Goal: Answer question/provide support: Share knowledge or assist other users

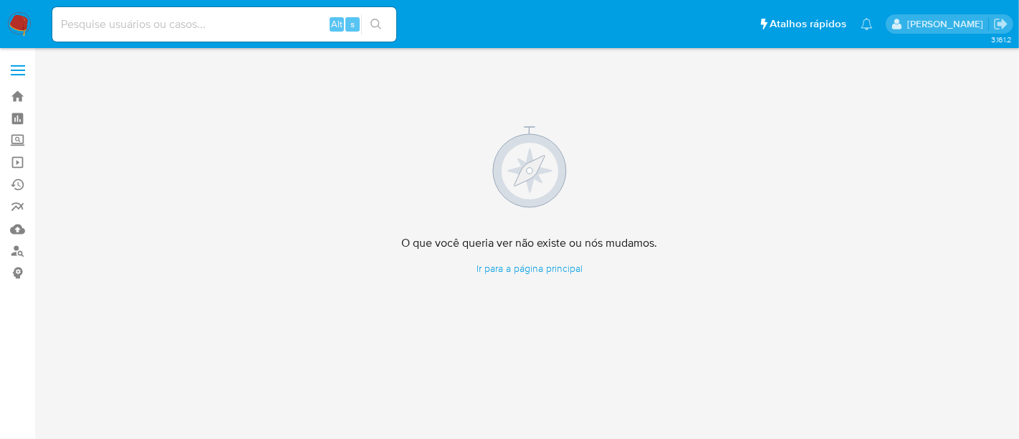
click at [18, 23] on img at bounding box center [19, 24] width 24 height 24
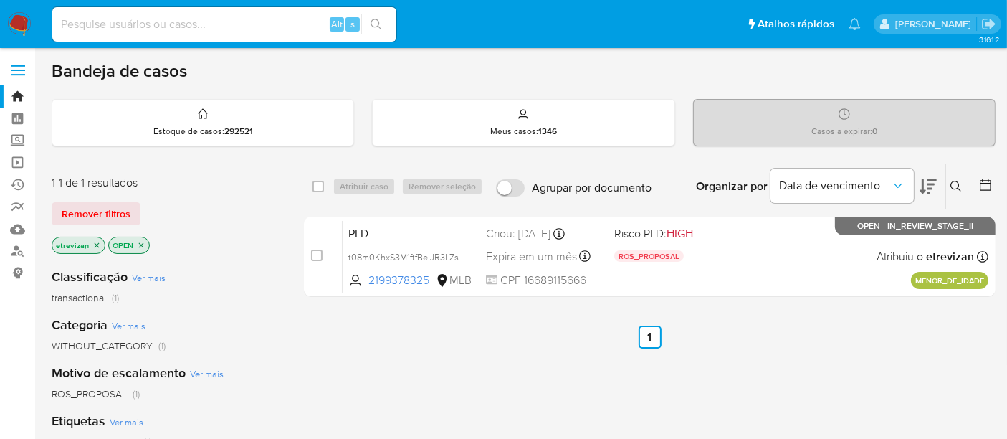
click at [130, 27] on input at bounding box center [224, 24] width 344 height 19
paste input "t08m0KhxS3M1ftfBelJR3LZs"
type input "t08m0KhxS3M1ftfBelJR3LZs"
click at [374, 17] on button "search-icon" at bounding box center [375, 24] width 29 height 20
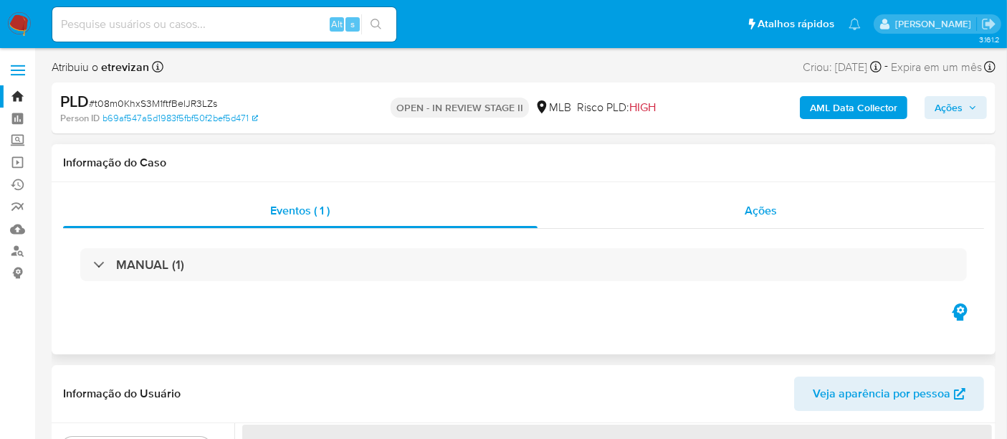
click at [772, 210] on span "Ações" at bounding box center [761, 210] width 32 height 16
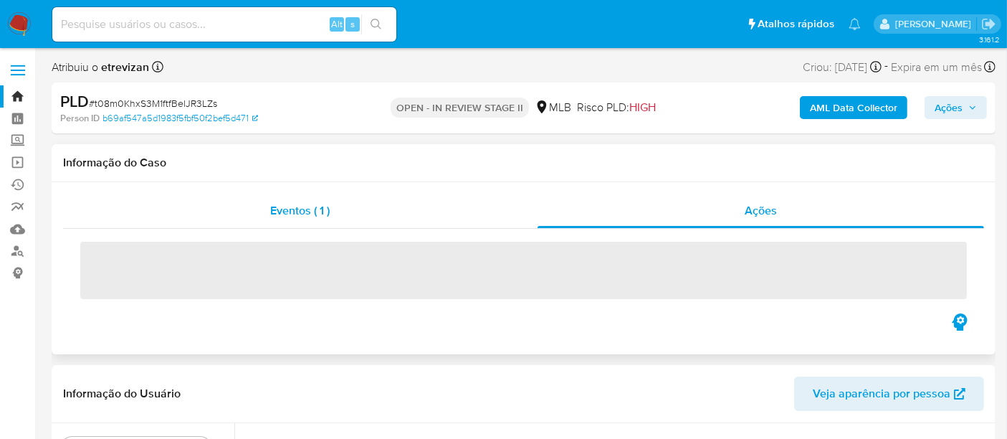
select select "10"
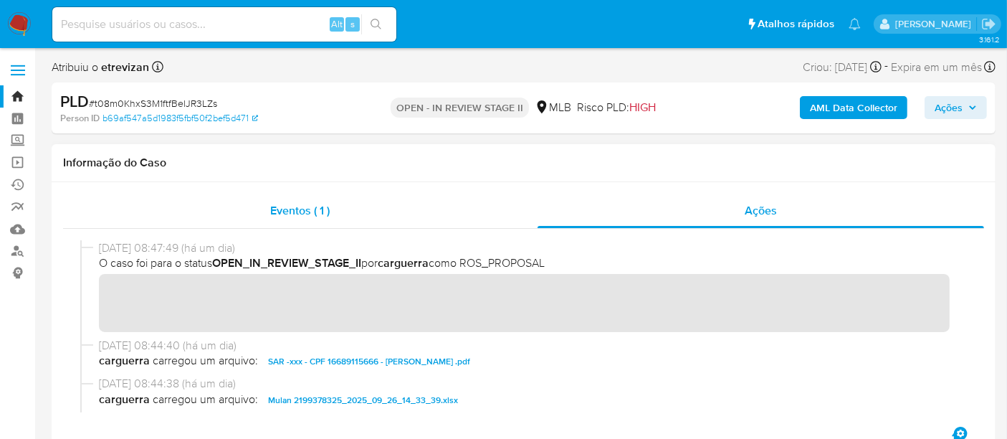
click at [303, 205] on span "Eventos ( 1 )" at bounding box center [300, 210] width 60 height 16
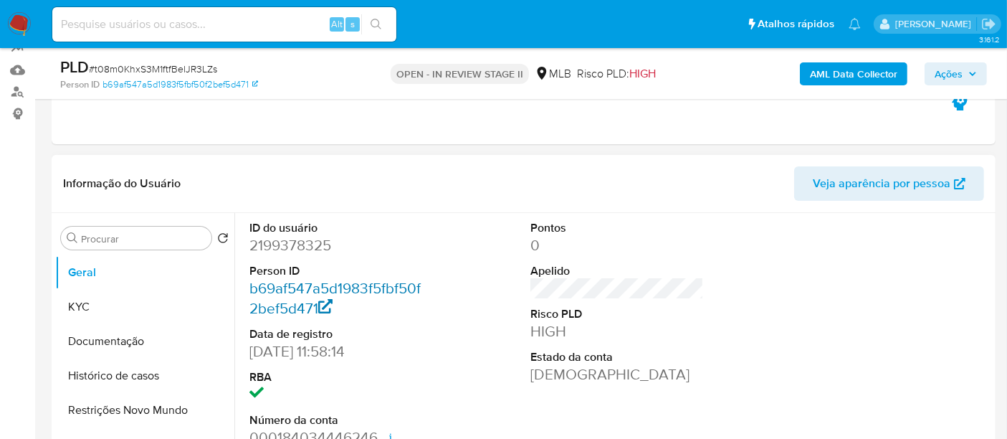
scroll to position [239, 0]
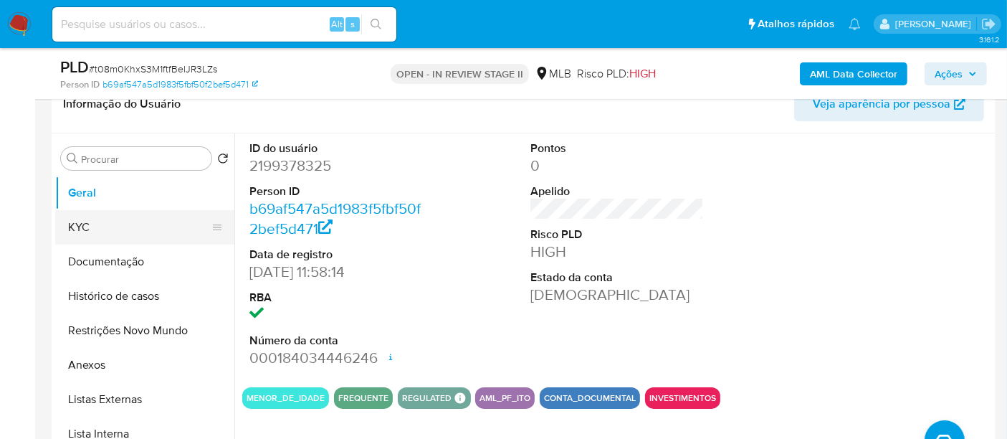
click at [100, 223] on button "KYC" at bounding box center [139, 227] width 168 height 34
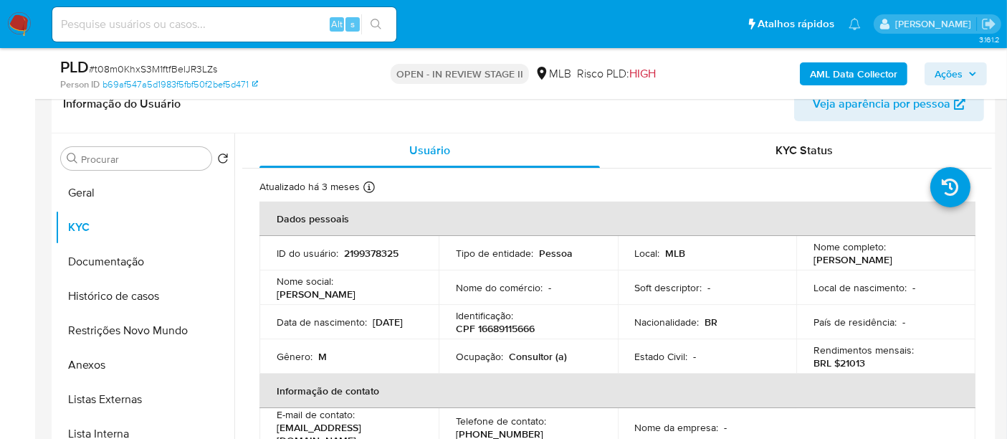
drag, startPoint x: 275, startPoint y: 328, endPoint x: 332, endPoint y: 328, distance: 57.4
click at [332, 328] on td "Data de nascimento : 20/08/2008" at bounding box center [349, 322] width 179 height 34
copy p "20/08/2008"
click at [102, 254] on button "Documentação" at bounding box center [139, 261] width 168 height 34
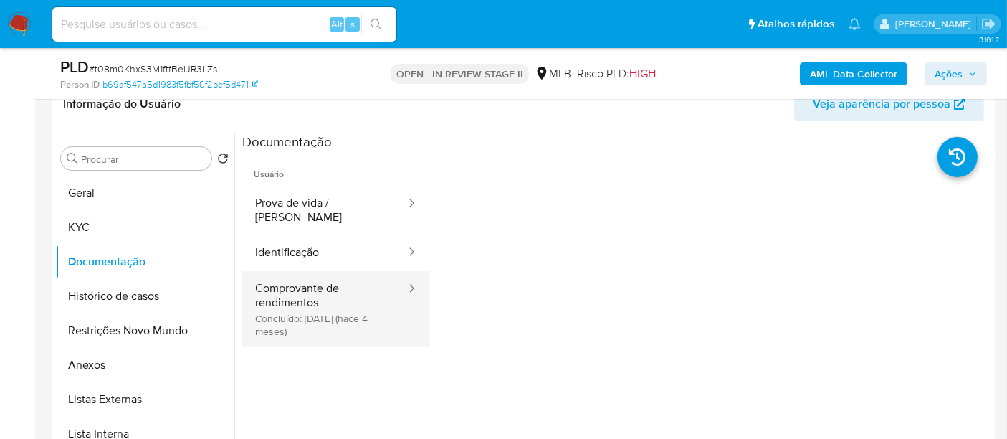
click at [308, 277] on button "Comprovante de rendimentos Concluído: 03/06/2025 (hace 4 meses)" at bounding box center [324, 309] width 165 height 76
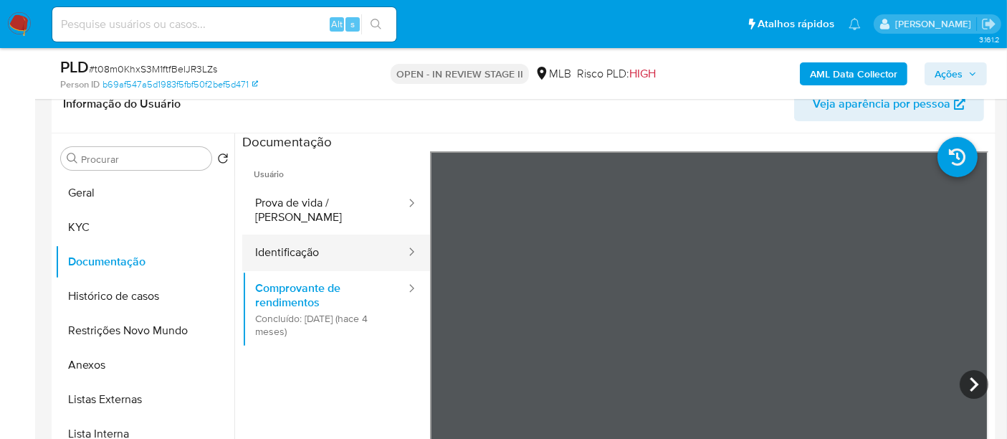
click at [290, 241] on button "Identificação" at bounding box center [324, 252] width 165 height 37
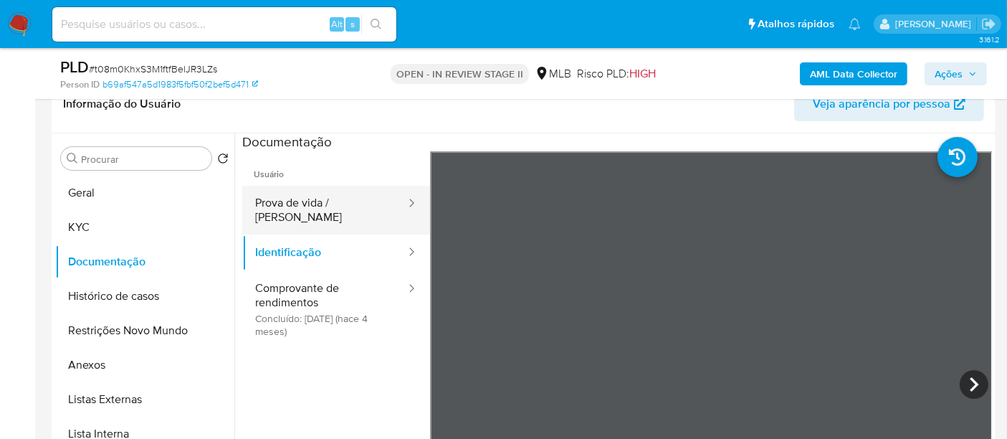
click at [313, 199] on button "Prova de vida / [PERSON_NAME]" at bounding box center [324, 210] width 165 height 49
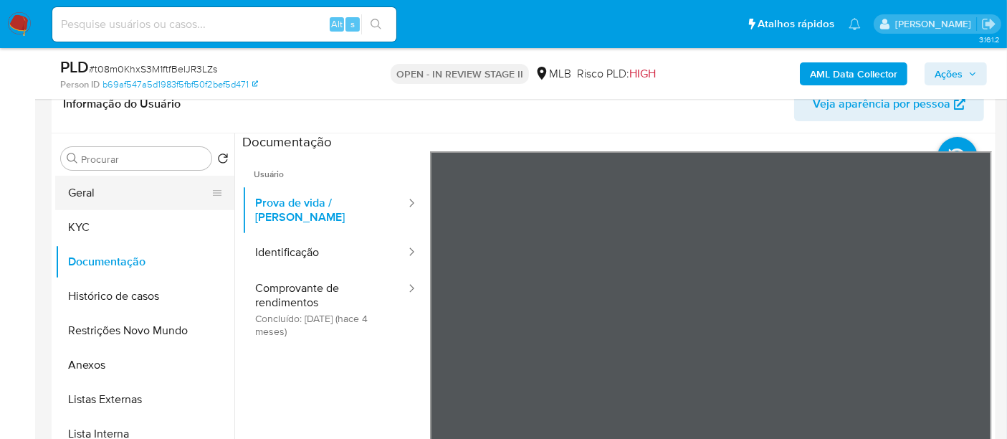
click at [110, 197] on button "Geral" at bounding box center [139, 193] width 168 height 34
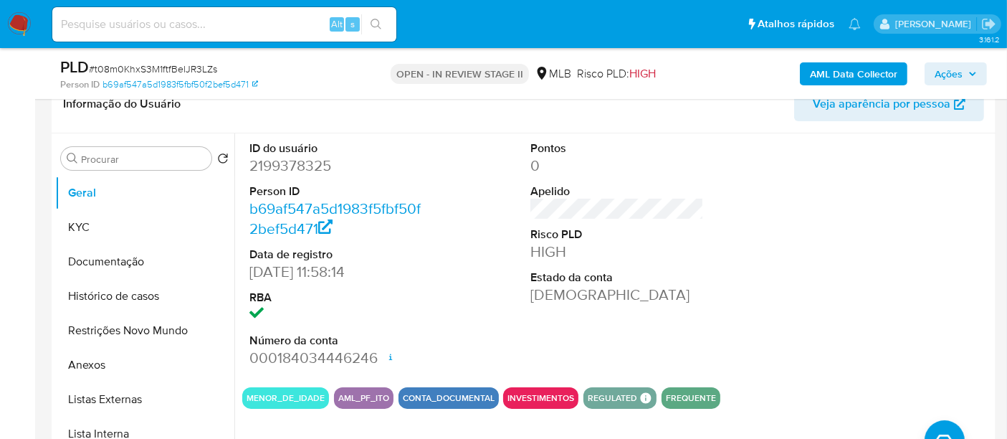
drag, startPoint x: 84, startPoint y: 226, endPoint x: 231, endPoint y: 260, distance: 150.8
click at [84, 225] on button "KYC" at bounding box center [144, 227] width 179 height 34
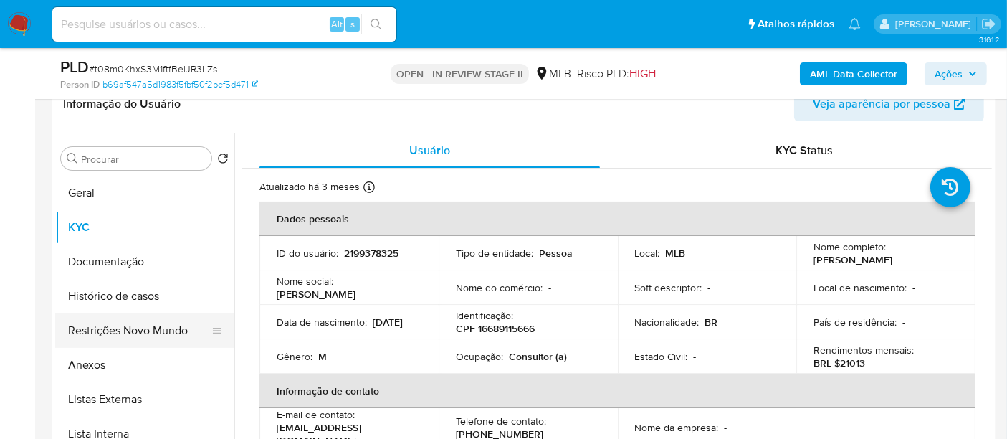
click at [135, 328] on button "Restrições Novo Mundo" at bounding box center [139, 330] width 168 height 34
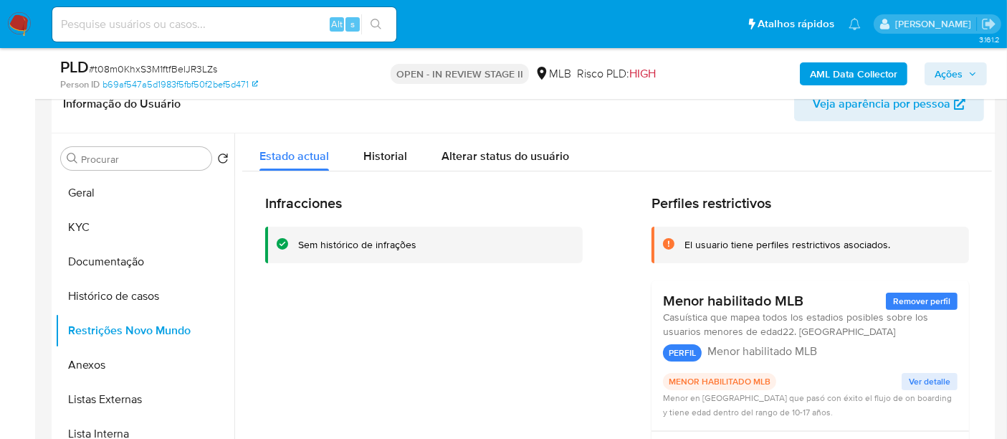
click at [11, 25] on img at bounding box center [19, 24] width 24 height 24
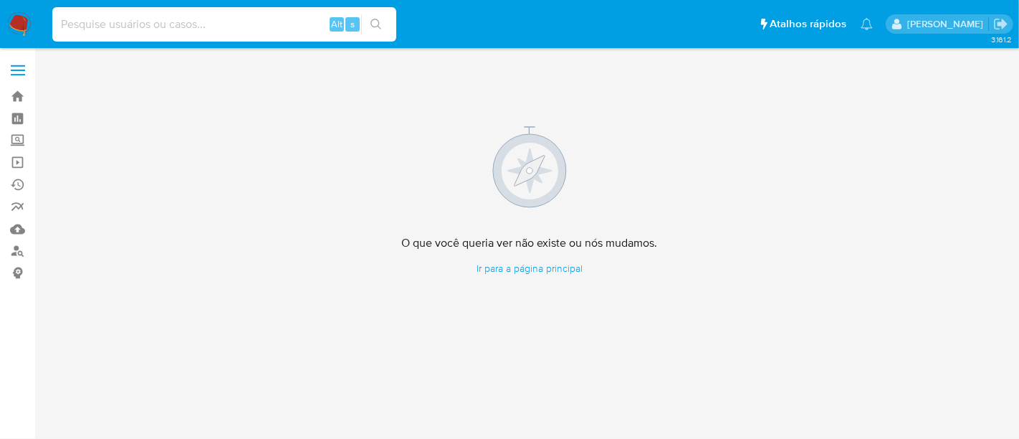
click at [128, 17] on input at bounding box center [224, 24] width 344 height 19
paste input "226723633"
type input "226723633"
click at [374, 24] on icon "search-icon" at bounding box center [376, 24] width 11 height 11
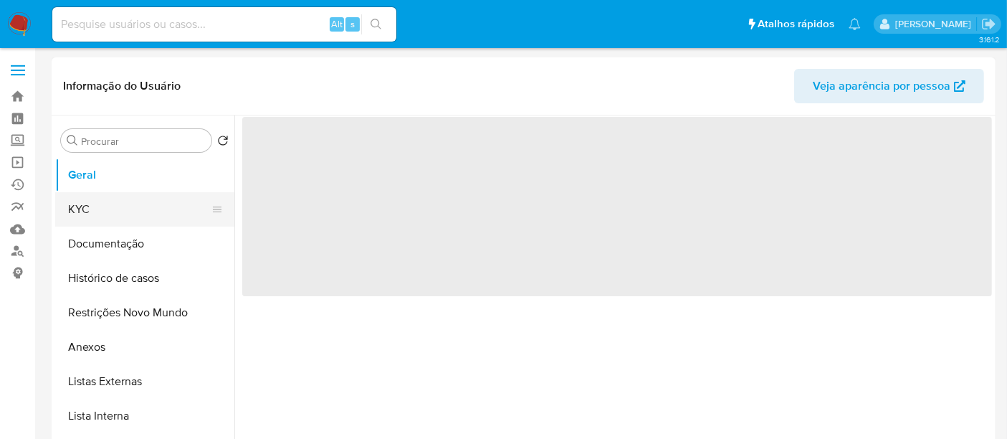
select select "10"
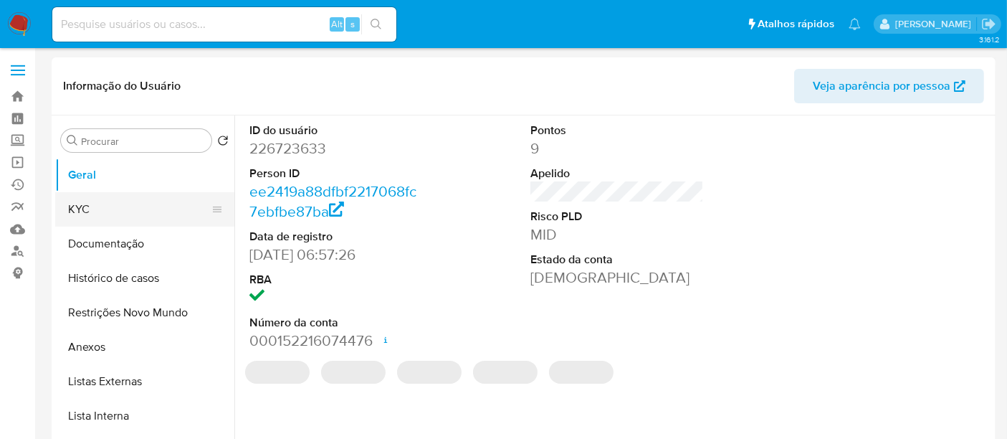
click at [89, 206] on button "KYC" at bounding box center [139, 209] width 168 height 34
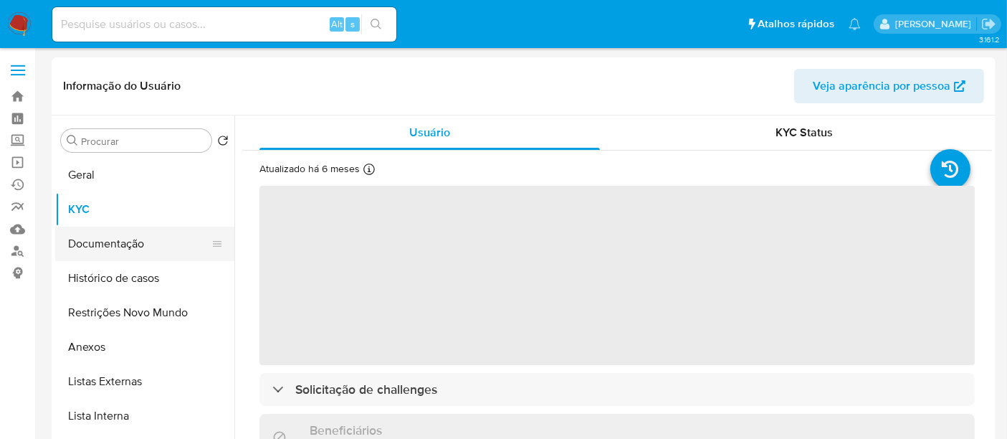
click at [120, 242] on button "Documentação" at bounding box center [139, 244] width 168 height 34
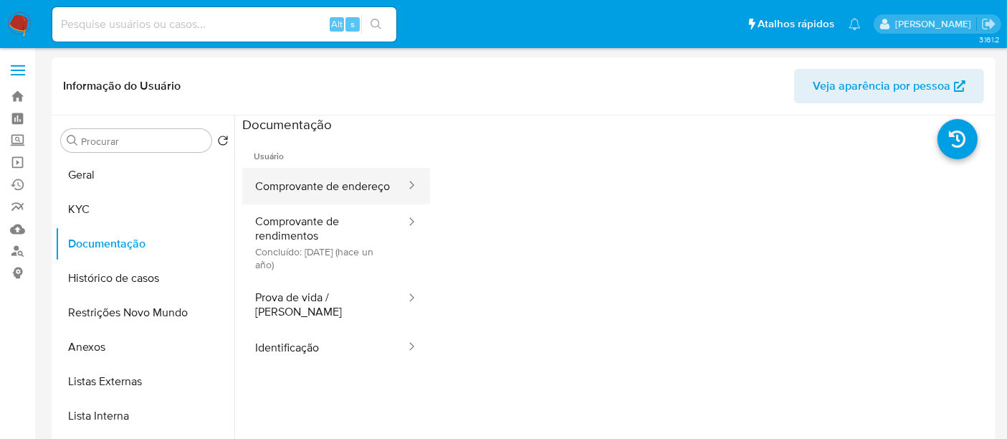
click at [323, 184] on button "Comprovante de endereço" at bounding box center [324, 186] width 165 height 37
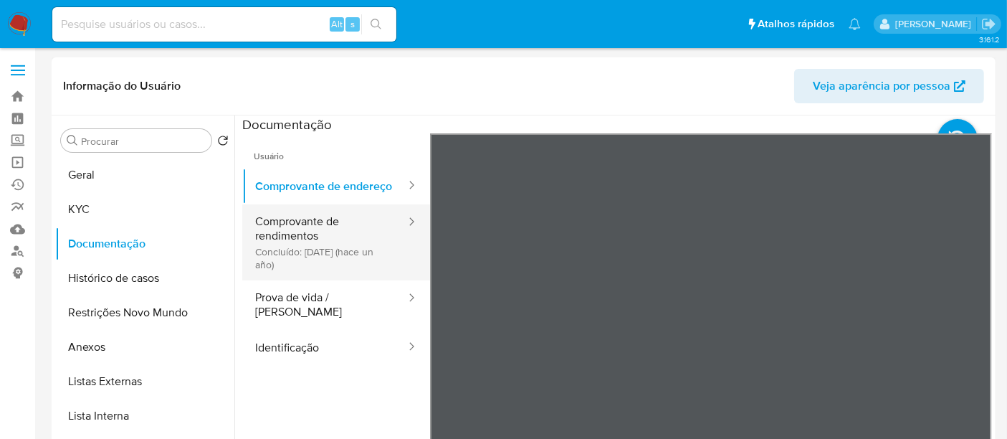
click at [324, 243] on button "Comprovante de rendimentos Concluído: 24/06/2024 (hace un año)" at bounding box center [324, 242] width 165 height 76
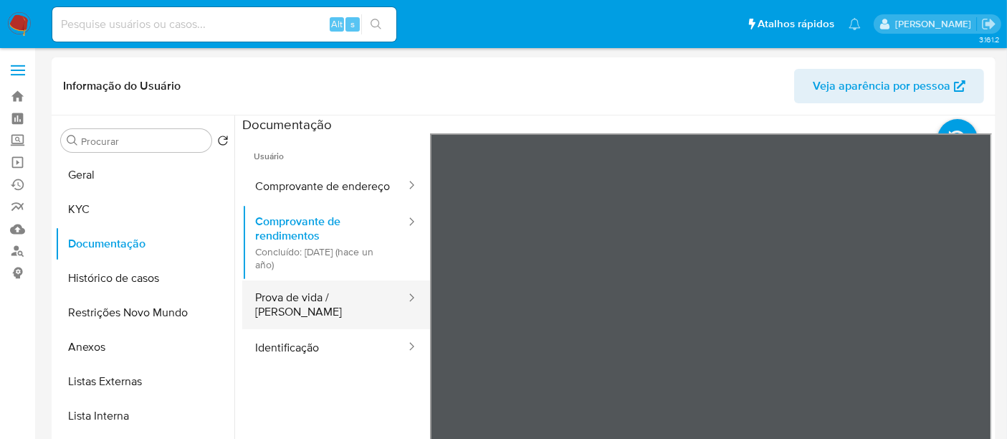
click at [305, 303] on button "Prova de vida / Selfie" at bounding box center [324, 304] width 165 height 49
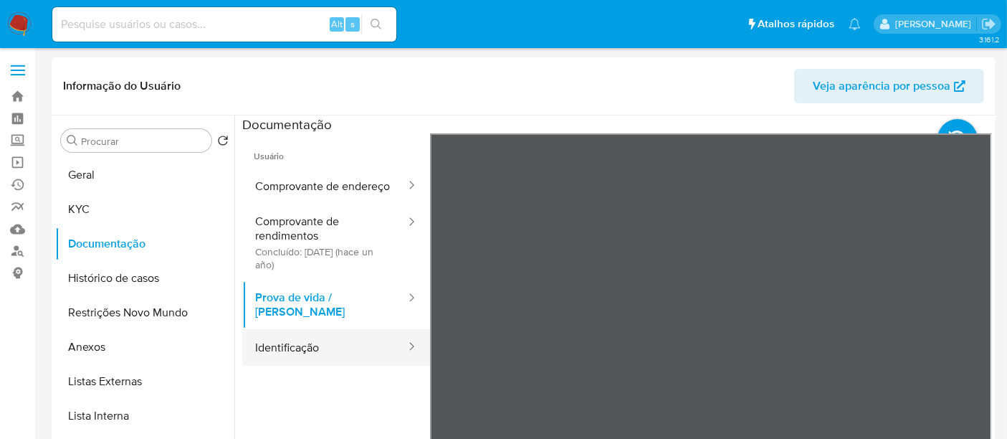
click at [290, 353] on button "Identificação" at bounding box center [324, 347] width 165 height 37
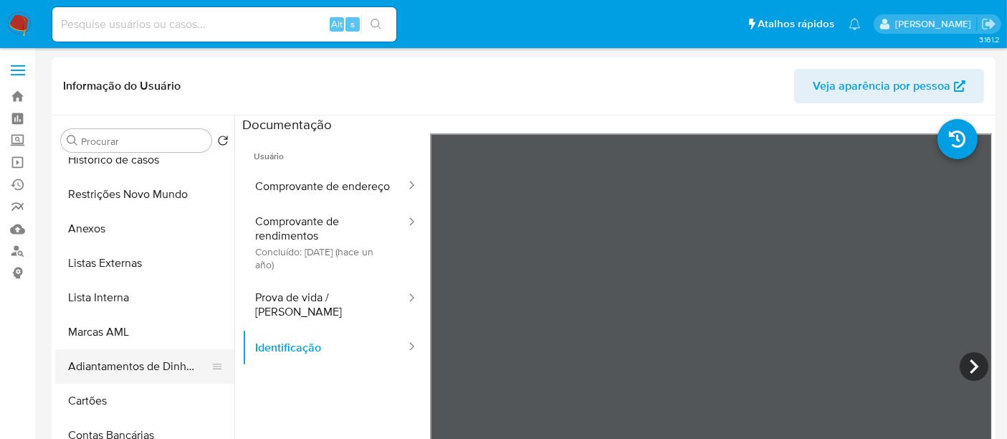
scroll to position [80, 0]
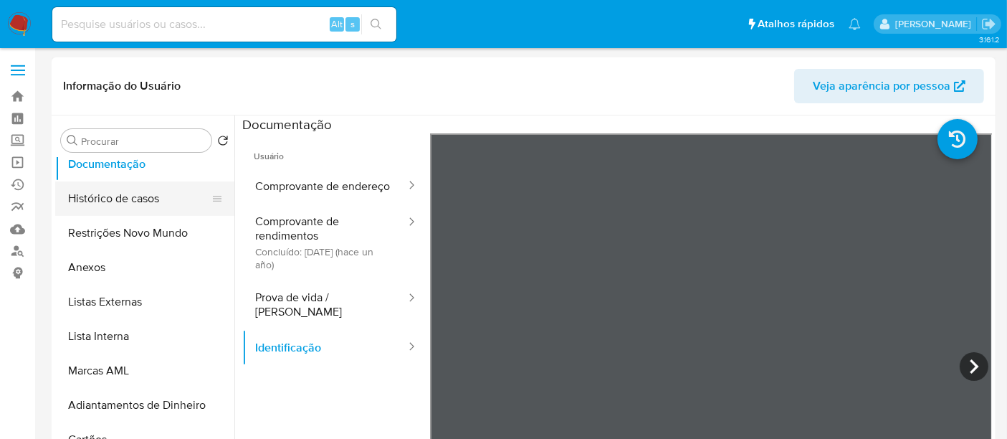
click at [146, 195] on button "Histórico de casos" at bounding box center [139, 198] width 168 height 34
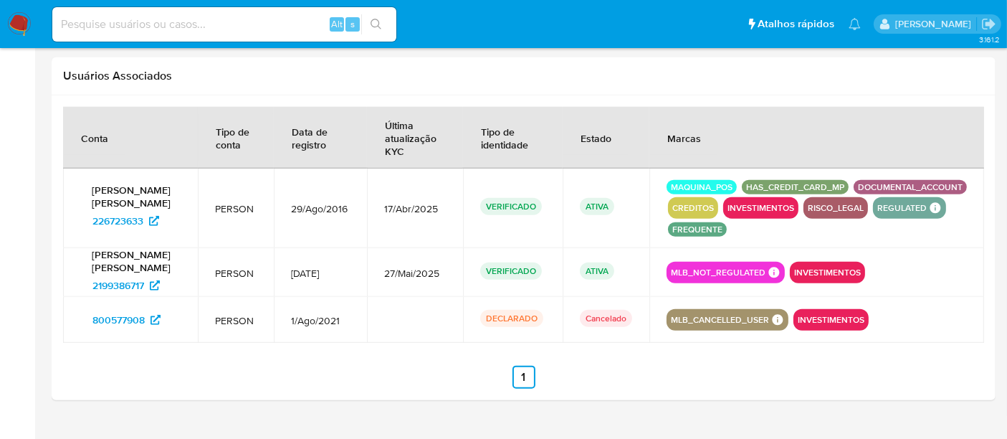
scroll to position [1593, 0]
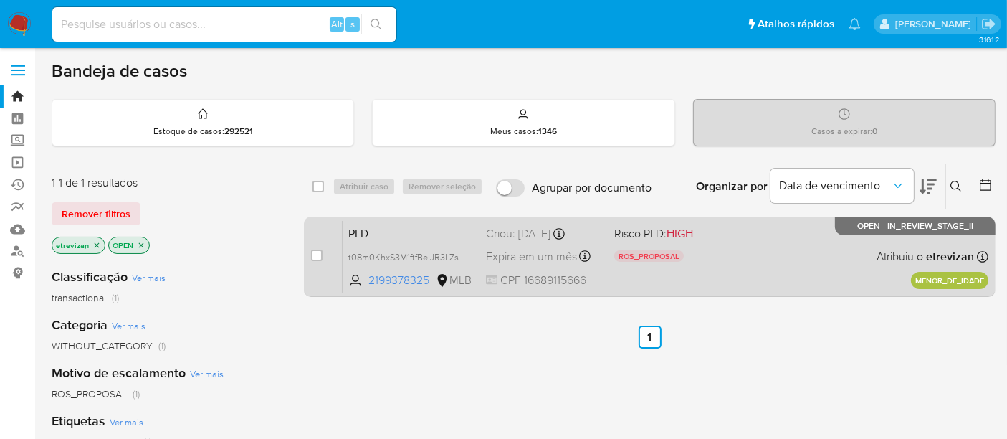
click at [801, 256] on div "PLD t08m0KhxS3M1ftfBelJR3LZs 2199378325 MLB Risco PLD: HIGH ROS_PROPOSAL Motivo…" at bounding box center [666, 256] width 646 height 72
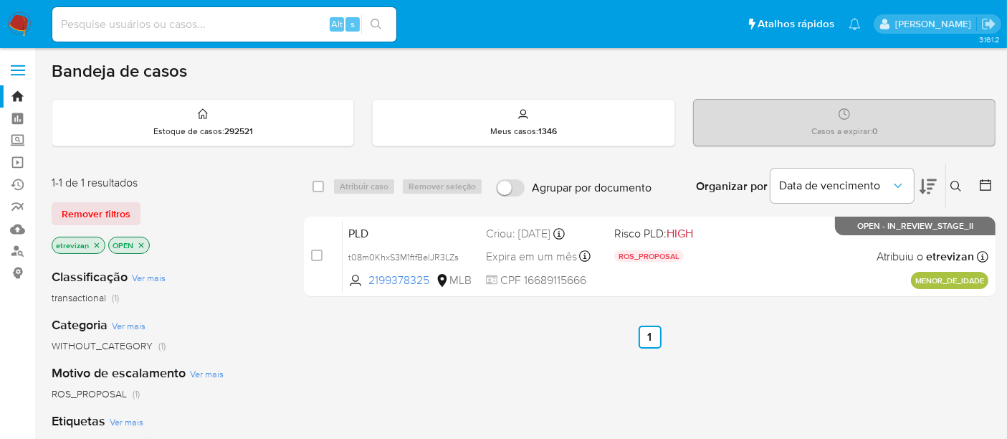
click at [184, 25] on input at bounding box center [224, 24] width 344 height 19
paste input "7sd18DsIc4tlHIPfgi5VlcZM"
type input "7sd18DsIc4tlHIPfgi5VlcZM"
click at [379, 17] on button "search-icon" at bounding box center [375, 24] width 29 height 20
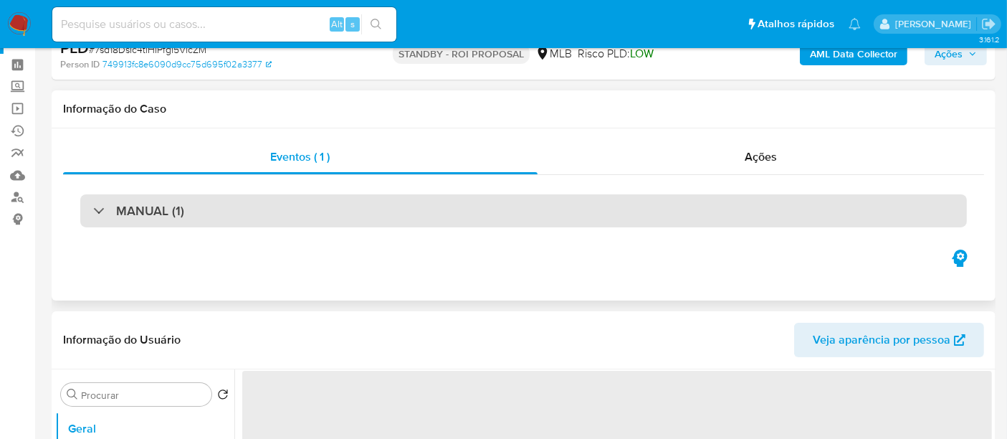
select select "10"
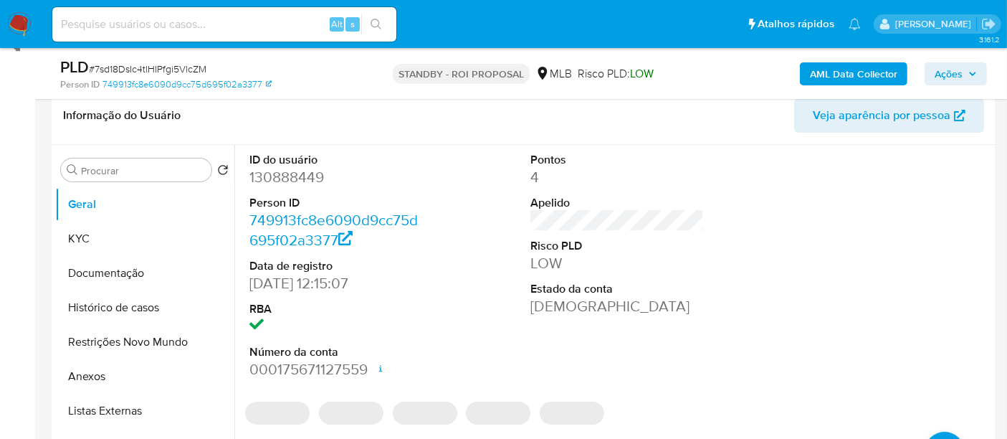
scroll to position [239, 0]
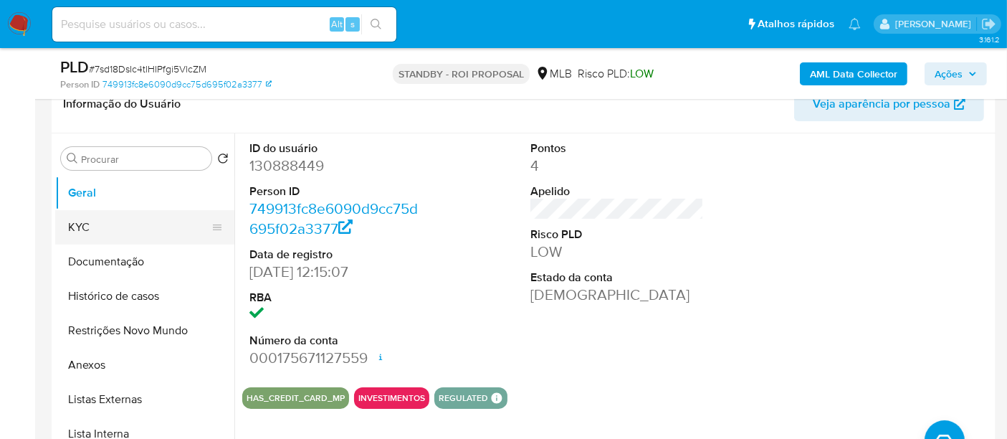
click at [86, 226] on button "KYC" at bounding box center [139, 227] width 168 height 34
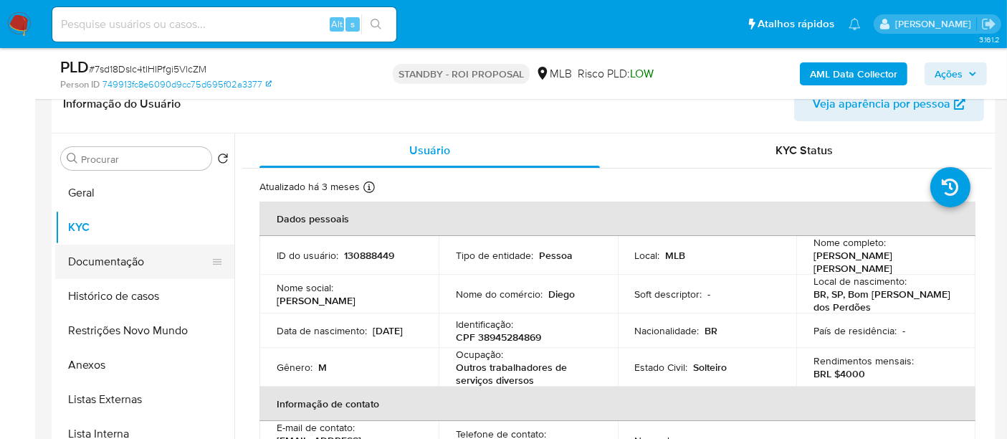
click at [100, 258] on button "Documentação" at bounding box center [139, 261] width 168 height 34
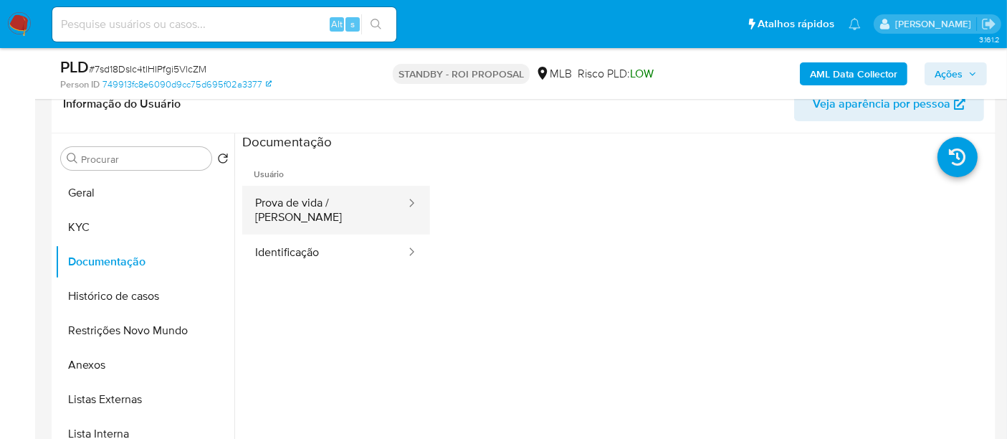
click at [346, 204] on button "Prova de vida / [PERSON_NAME]" at bounding box center [324, 210] width 165 height 49
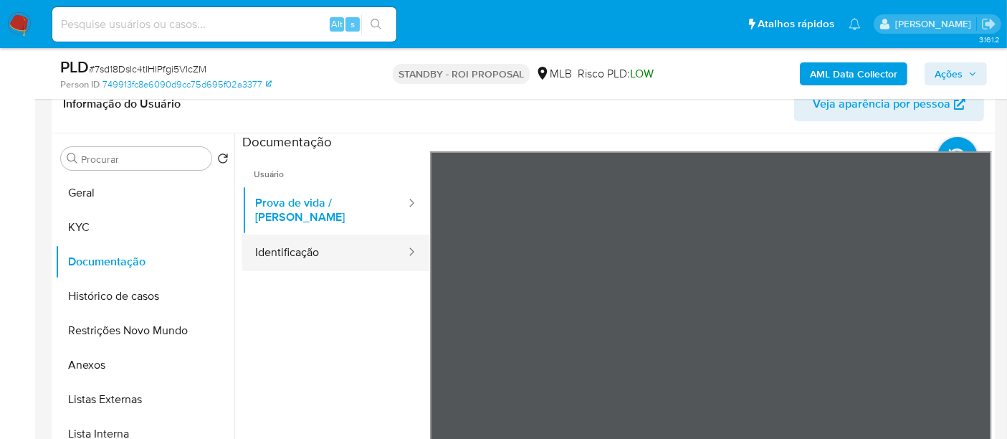
click at [299, 242] on button "Identificação" at bounding box center [324, 252] width 165 height 37
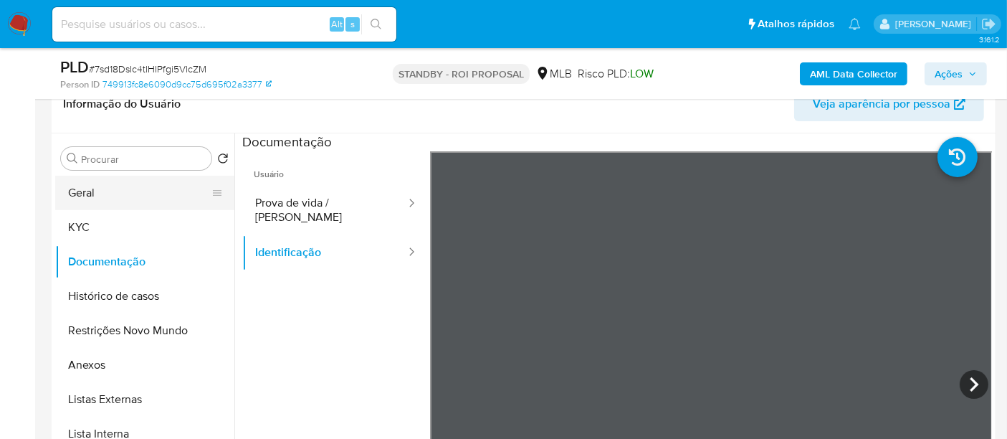
click at [105, 193] on button "Geral" at bounding box center [139, 193] width 168 height 34
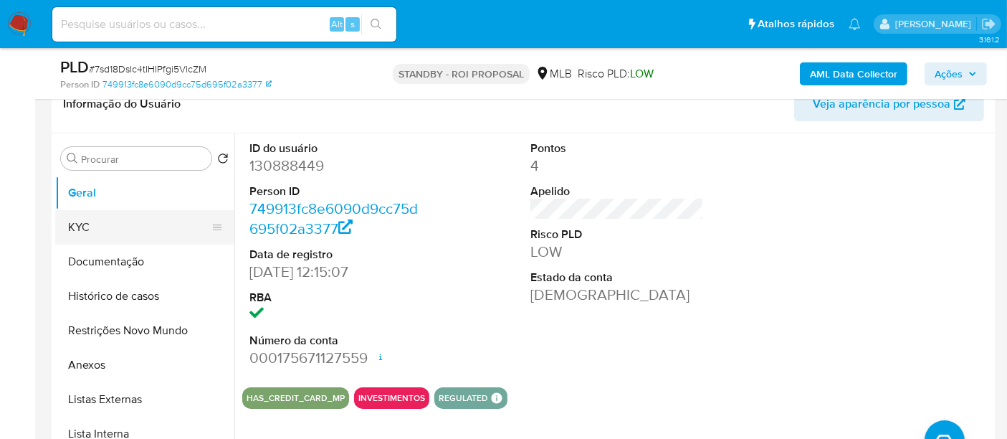
click at [84, 218] on button "KYC" at bounding box center [139, 227] width 168 height 34
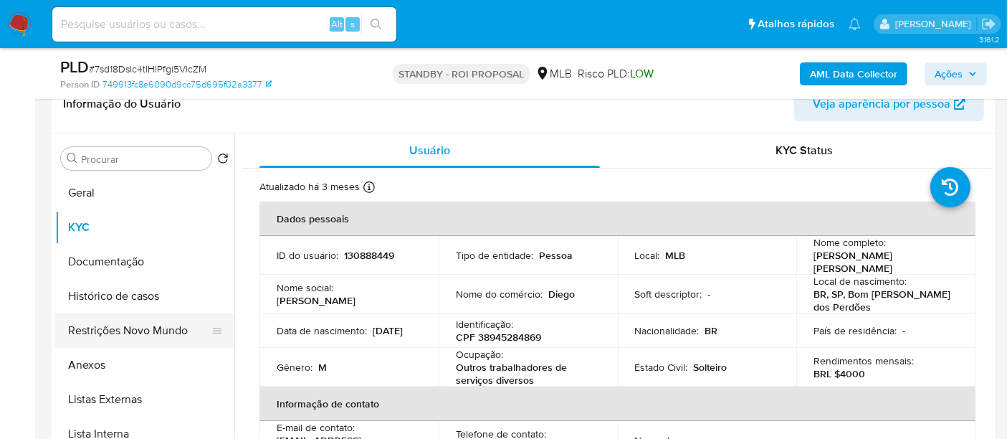
click at [112, 324] on button "Restrições Novo Mundo" at bounding box center [139, 330] width 168 height 34
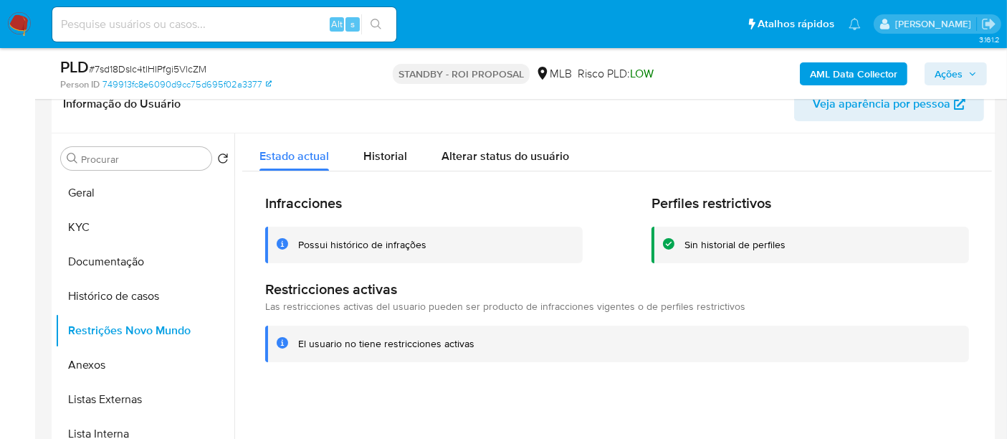
click at [194, 24] on input at bounding box center [224, 24] width 344 height 19
paste input "GymX5roXfExClxkpkrsAyy0m"
type input "GymX5roXfExClxkpkrsAyy0m"
click at [376, 26] on icon "search-icon" at bounding box center [376, 24] width 11 height 11
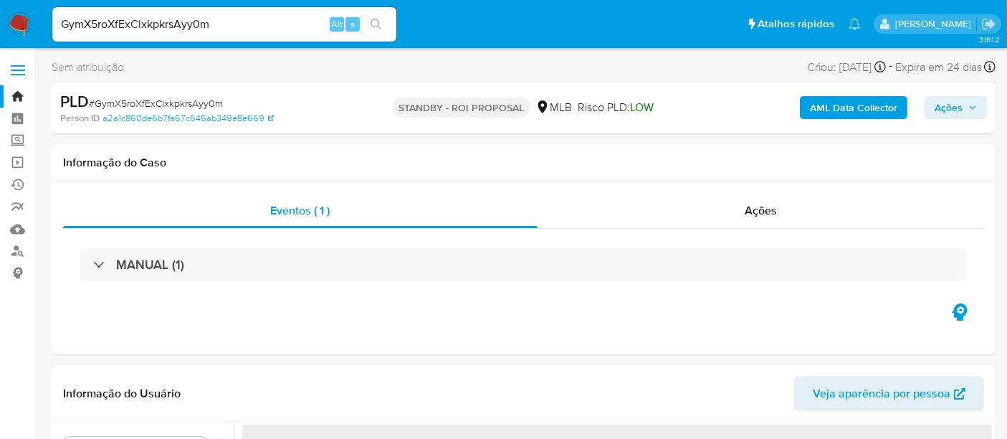
select select "10"
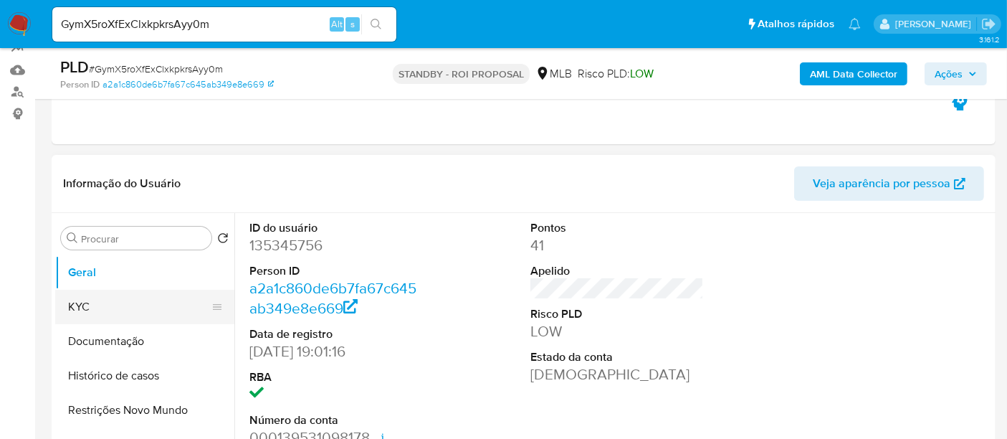
click at [91, 310] on button "KYC" at bounding box center [139, 307] width 168 height 34
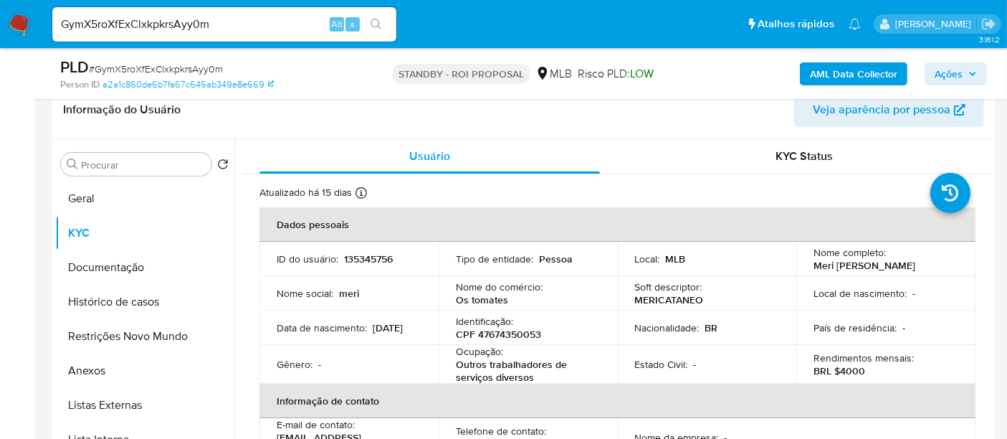
scroll to position [254, 0]
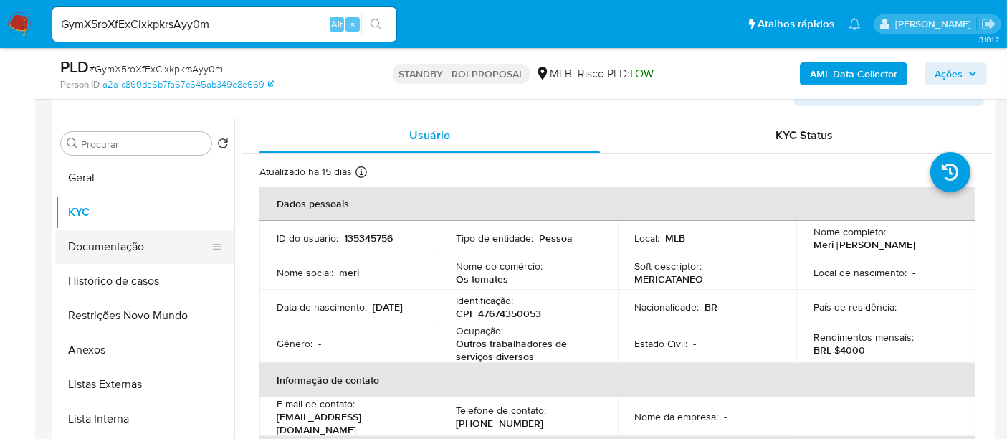
click at [117, 242] on button "Documentação" at bounding box center [139, 246] width 168 height 34
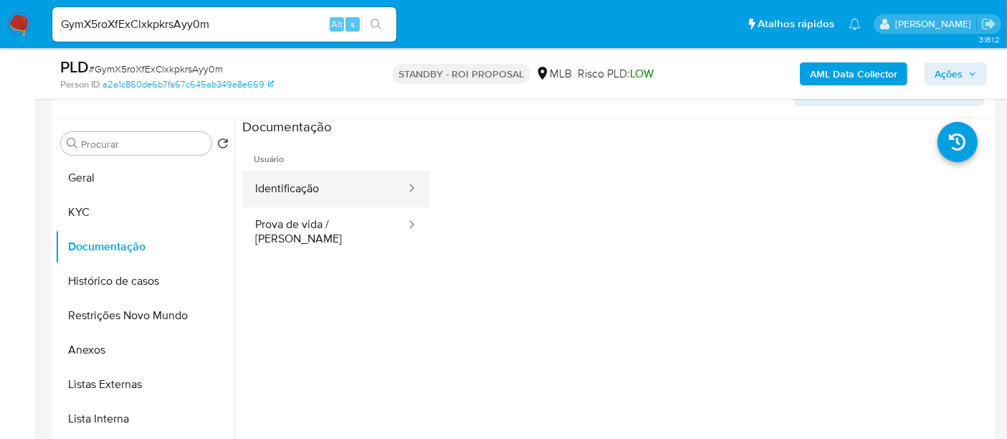
click at [326, 188] on button "Identificação" at bounding box center [324, 189] width 165 height 37
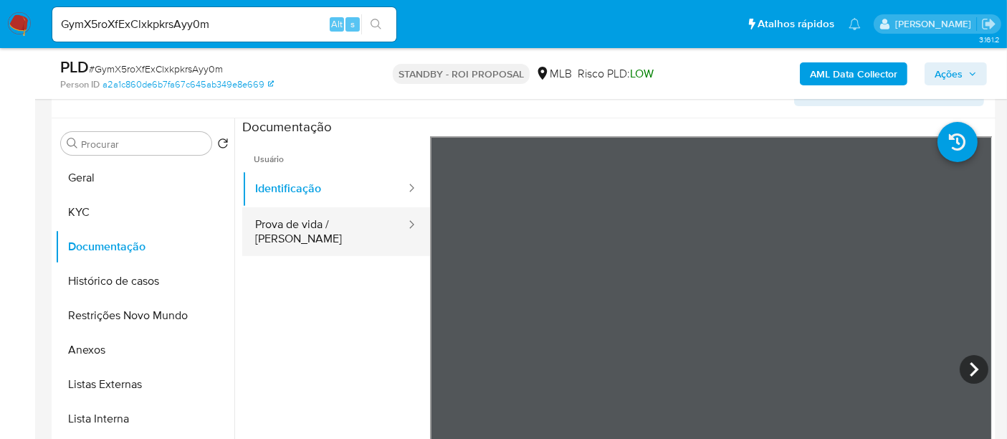
click at [311, 222] on button "Prova de vida / Selfie" at bounding box center [324, 231] width 165 height 49
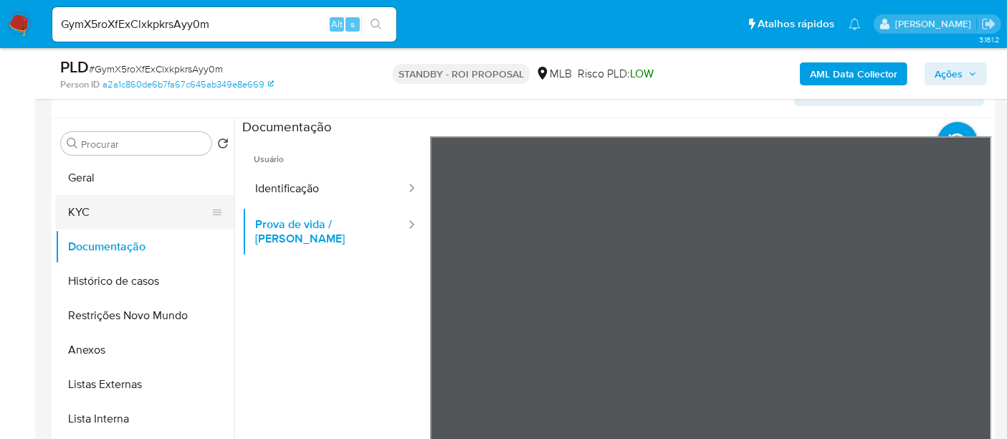
click at [92, 204] on button "KYC" at bounding box center [139, 212] width 168 height 34
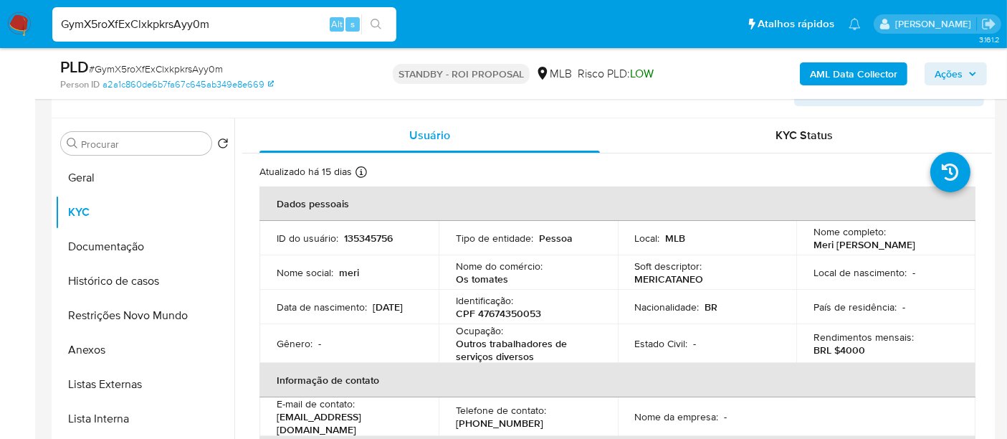
click at [0, 48] on nav "Pausado Ver notificaciones GymX5roXfExClxkpkrsAyy0m Alt s Atalhos rápidos Presi…" at bounding box center [503, 24] width 1007 height 48
paste input "W6wxpGzSeTAVuKqsiuTgDkM4"
type input "W6wxpGzSeTAVuKqsiuTgDkM4"
click at [375, 26] on icon "search-icon" at bounding box center [376, 24] width 11 height 11
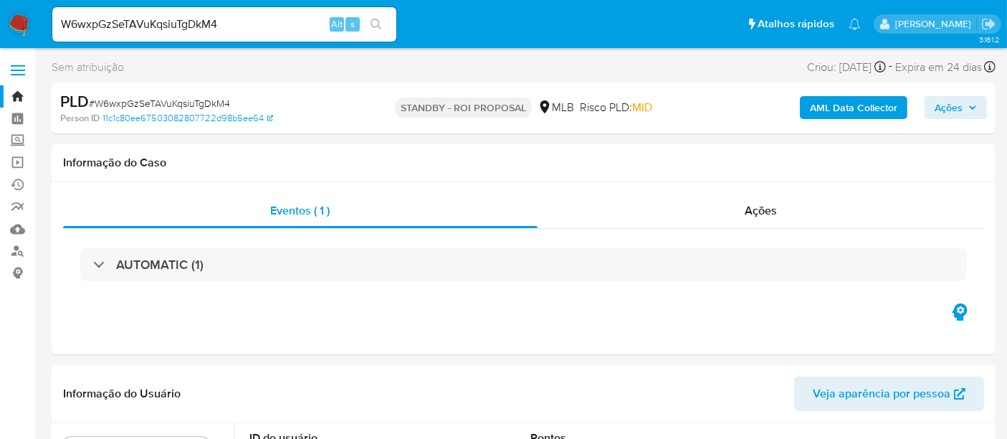
select select "10"
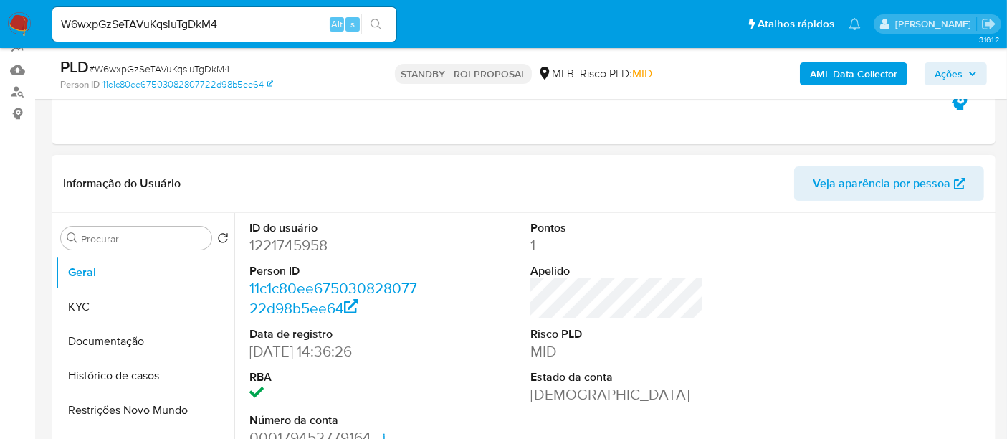
scroll to position [239, 0]
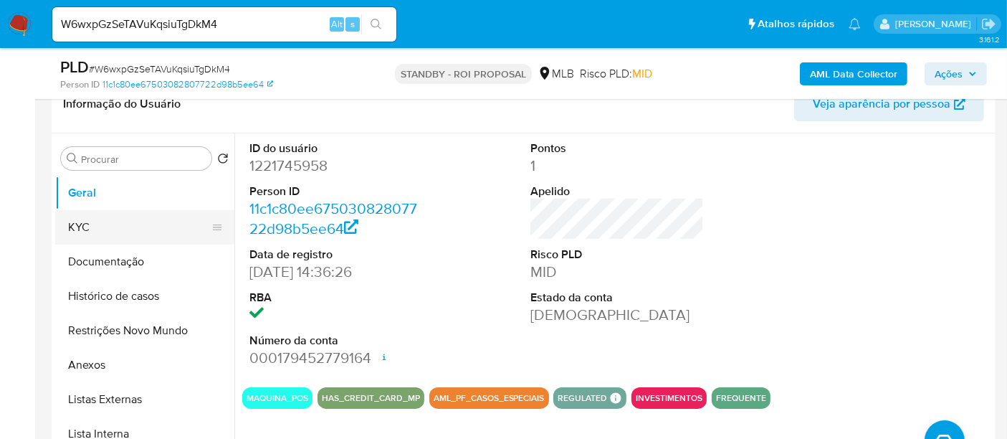
click at [99, 228] on button "KYC" at bounding box center [139, 227] width 168 height 34
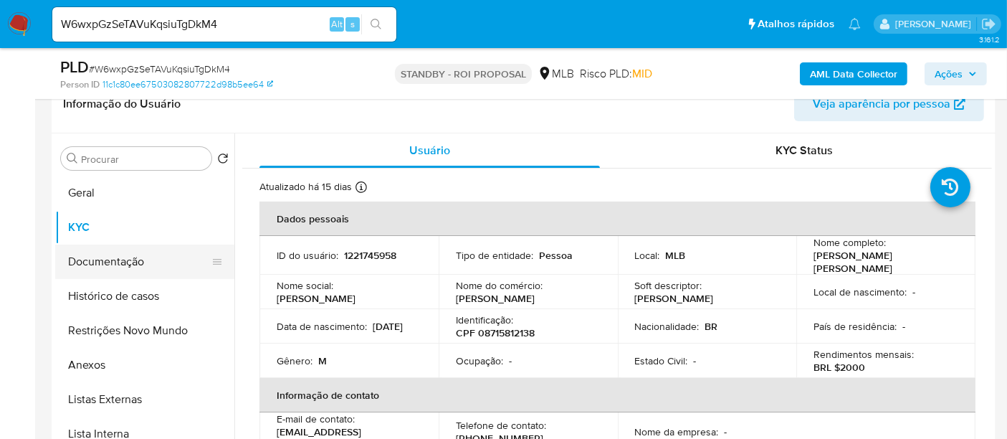
click at [115, 260] on button "Documentação" at bounding box center [139, 261] width 168 height 34
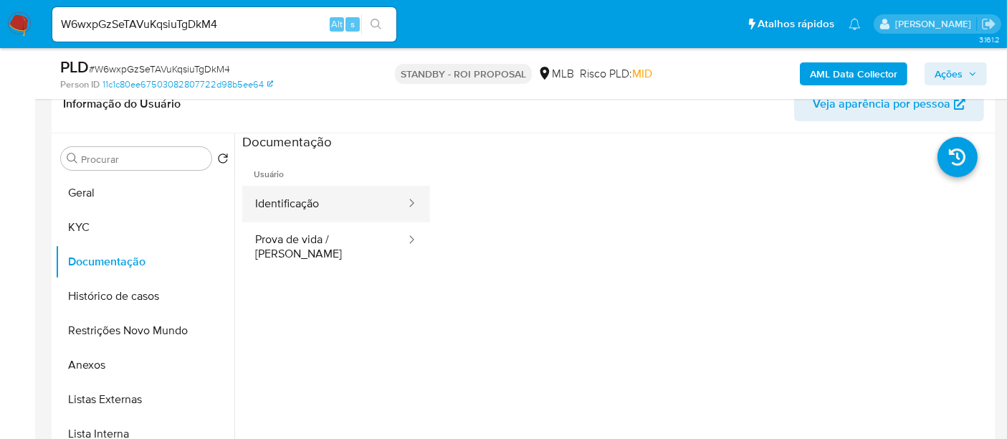
click at [325, 207] on button "Identificação" at bounding box center [324, 204] width 165 height 37
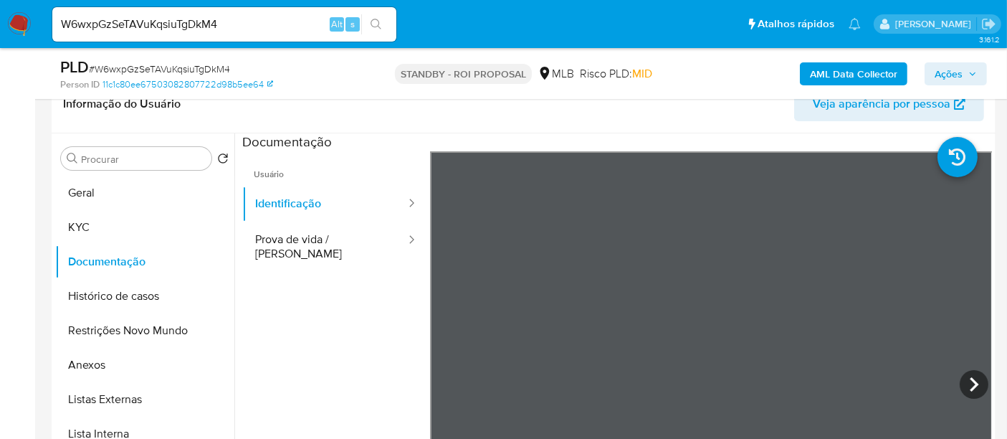
drag, startPoint x: 297, startPoint y: 232, endPoint x: 417, endPoint y: 249, distance: 121.0
click at [298, 232] on button "Prova de vida / Selfie" at bounding box center [324, 246] width 165 height 49
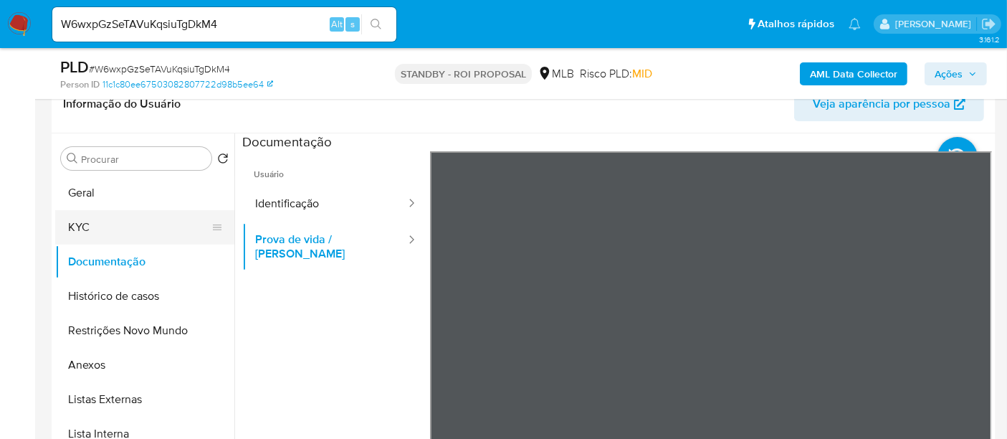
click at [87, 221] on button "KYC" at bounding box center [139, 227] width 168 height 34
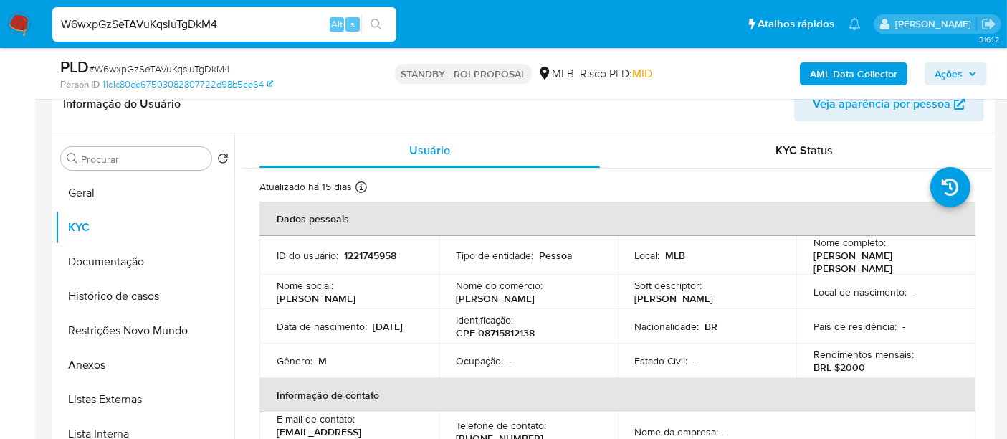
drag, startPoint x: 249, startPoint y: 21, endPoint x: 0, endPoint y: -19, distance: 252.0
paste input "eCKmXpPLrkUIoMLoCDrAD63W"
type input "eCKmXpPLrkUIoMLoCDrAD63W"
click at [376, 20] on icon "search-icon" at bounding box center [376, 24] width 11 height 11
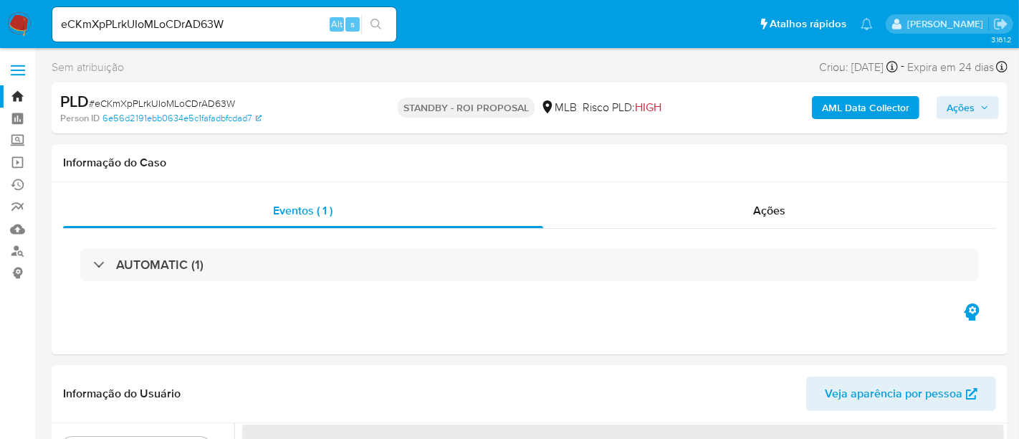
select select "10"
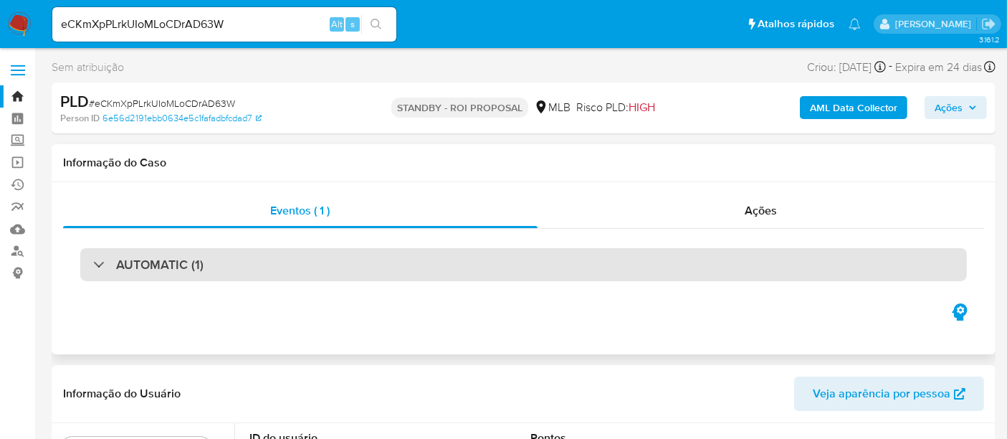
click at [236, 263] on div "AUTOMATIC (1)" at bounding box center [523, 264] width 887 height 33
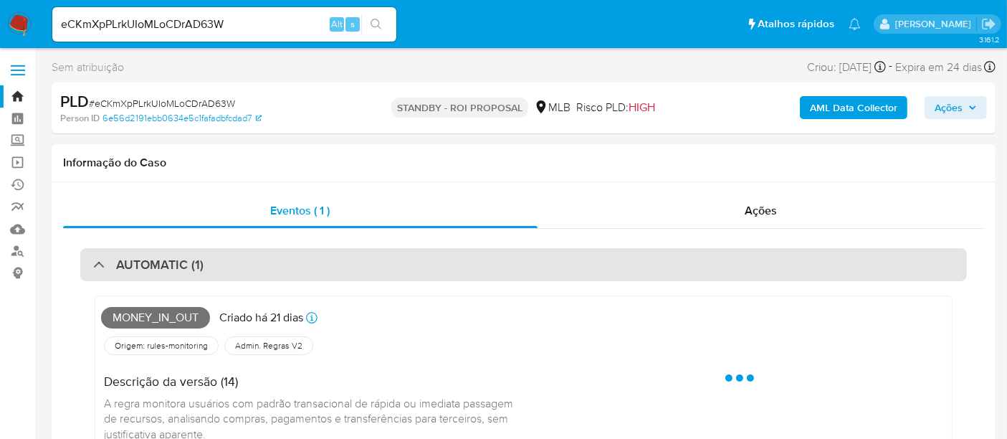
click at [236, 263] on div "AUTOMATIC (1)" at bounding box center [523, 264] width 887 height 33
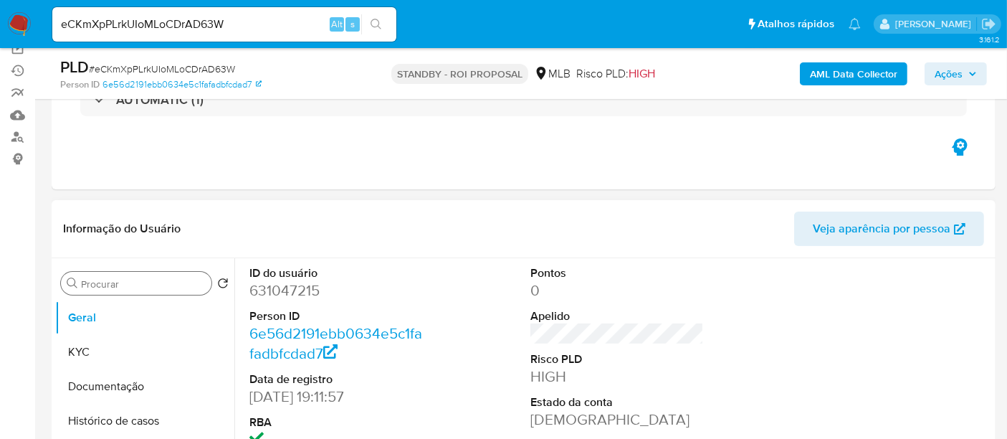
scroll to position [239, 0]
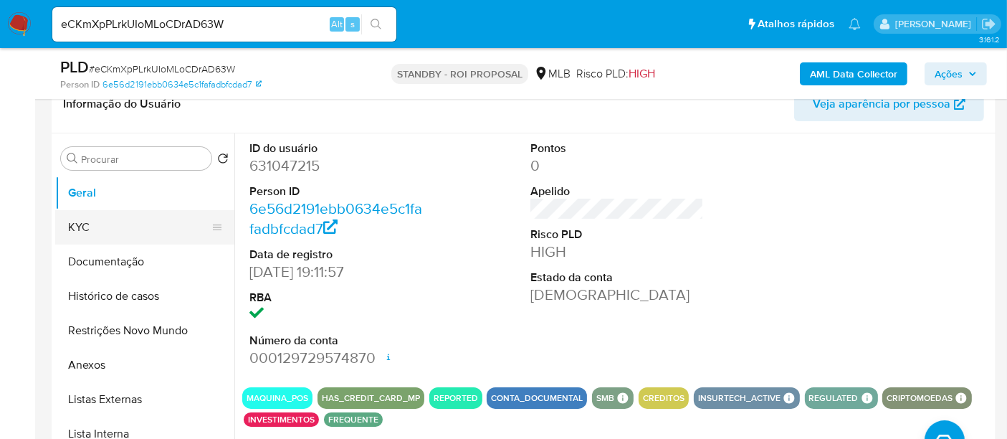
click at [100, 224] on button "KYC" at bounding box center [139, 227] width 168 height 34
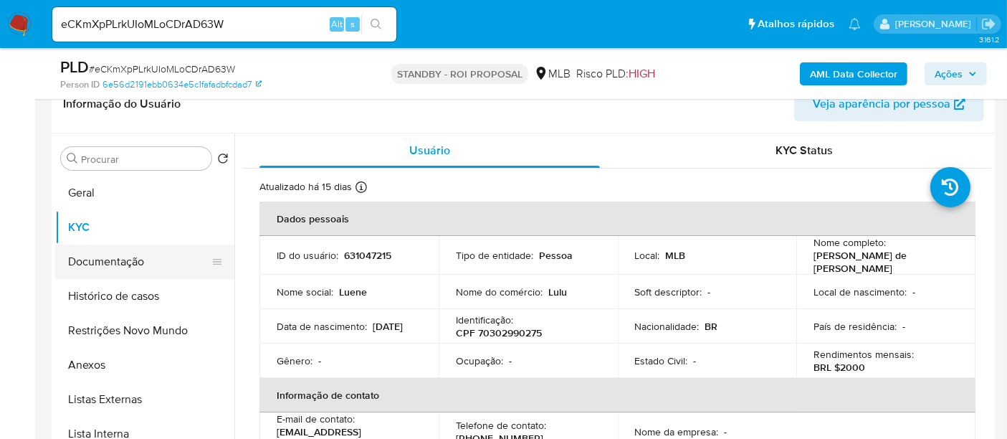
click at [119, 258] on button "Documentação" at bounding box center [139, 261] width 168 height 34
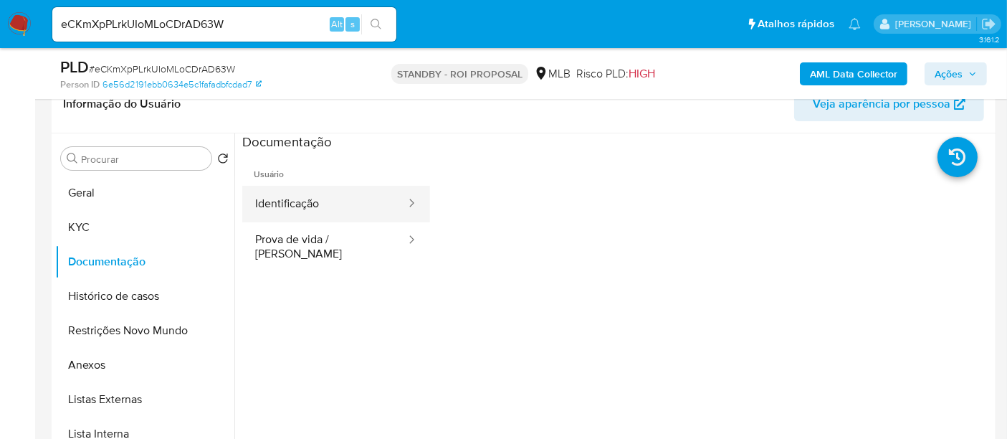
click at [288, 201] on button "Identificação" at bounding box center [324, 204] width 165 height 37
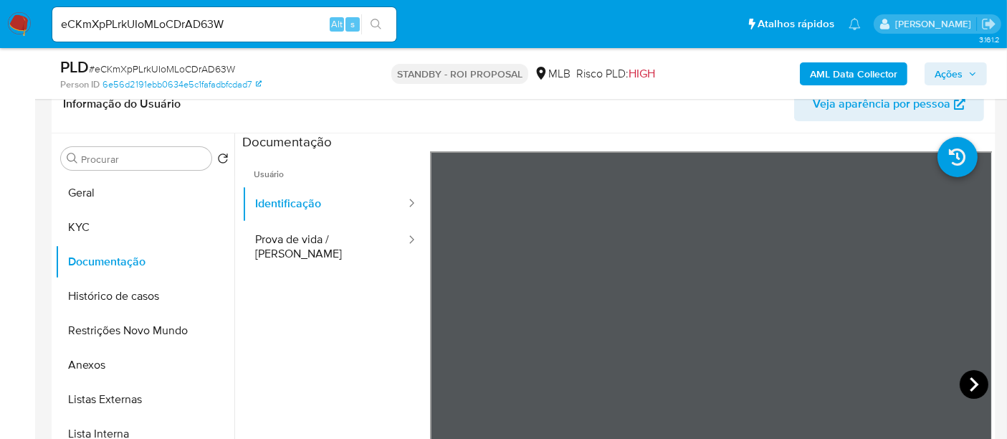
click at [960, 383] on icon at bounding box center [974, 384] width 29 height 29
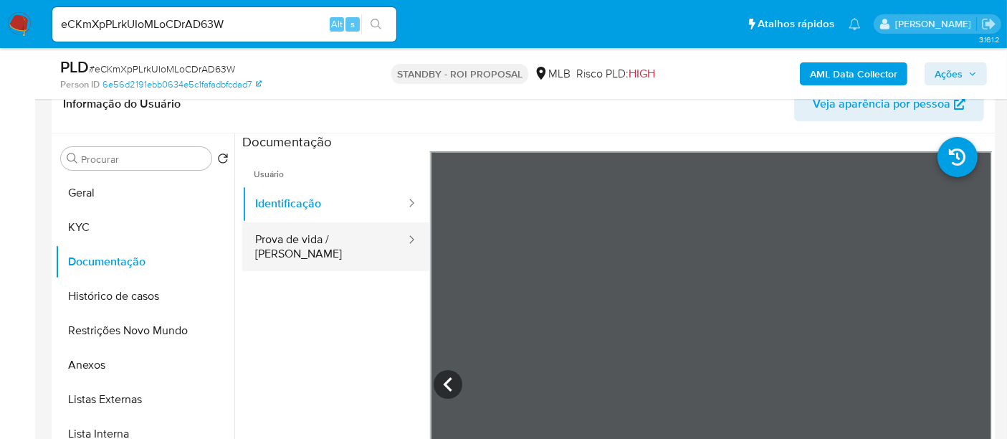
click at [293, 242] on button "Prova de vida / Selfie" at bounding box center [324, 246] width 165 height 49
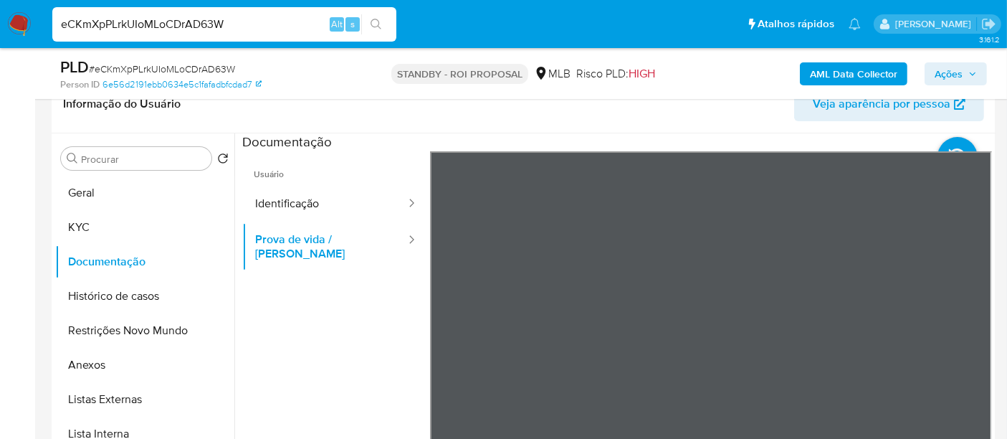
drag, startPoint x: 232, startPoint y: 19, endPoint x: 0, endPoint y: 21, distance: 231.6
click at [0, 21] on nav "Pausado Ver notificaciones eCKmXpPLrkUIoMLoCDrAD63W Alt s Atalhos rápidos Presi…" at bounding box center [503, 24] width 1007 height 48
paste input "uWfoPGtikO0DK648kbGljIxp"
type input "uWfoPGtikO0DK648kbGljIxp"
click at [380, 23] on icon "search-icon" at bounding box center [376, 24] width 11 height 11
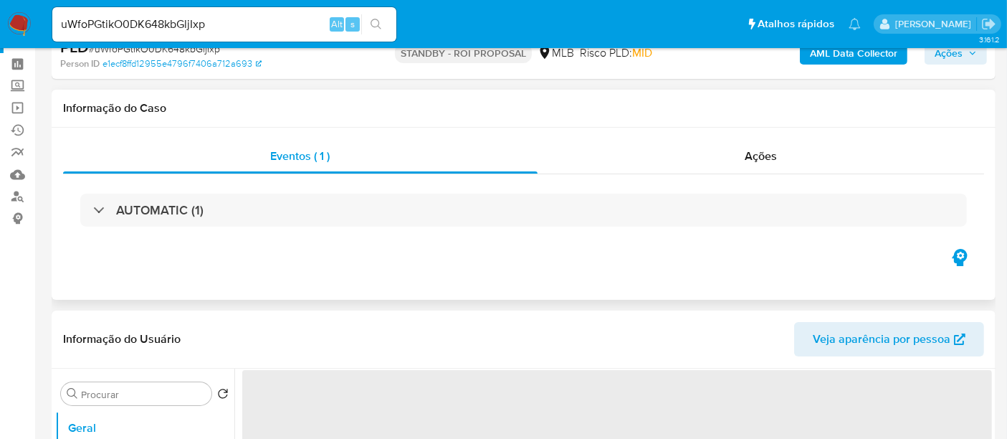
select select "10"
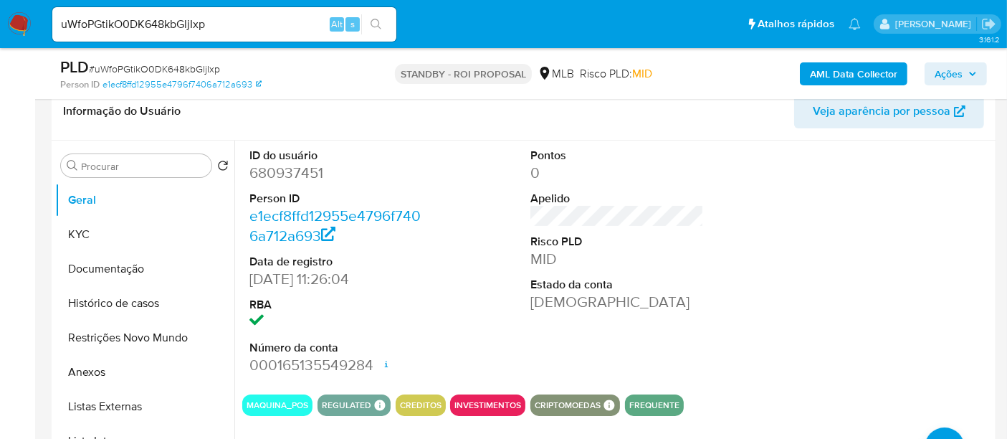
scroll to position [239, 0]
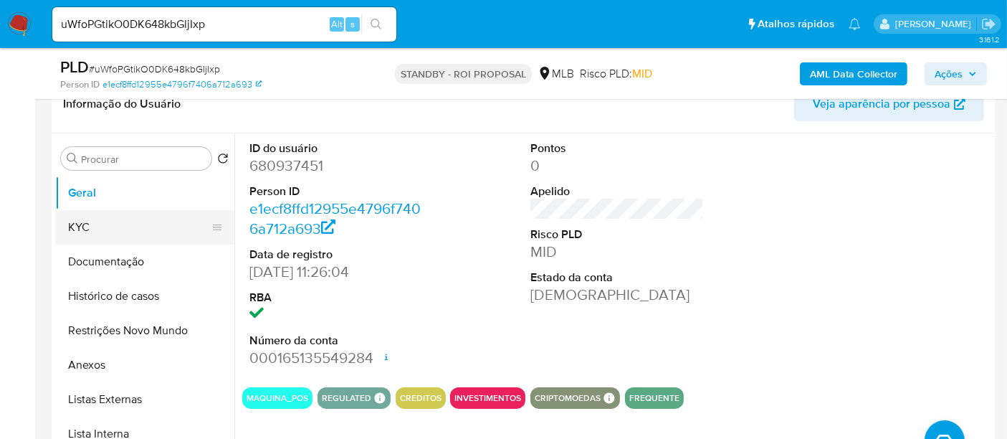
click at [97, 226] on button "KYC" at bounding box center [139, 227] width 168 height 34
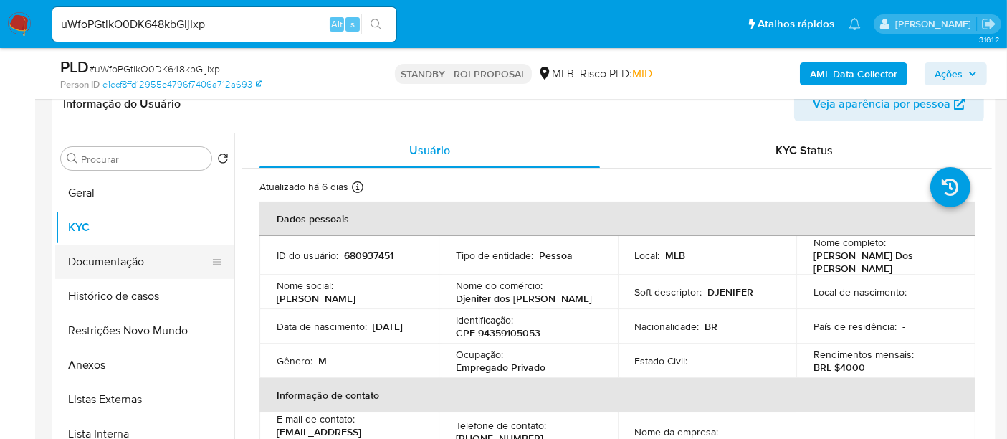
click at [108, 267] on button "Documentação" at bounding box center [139, 261] width 168 height 34
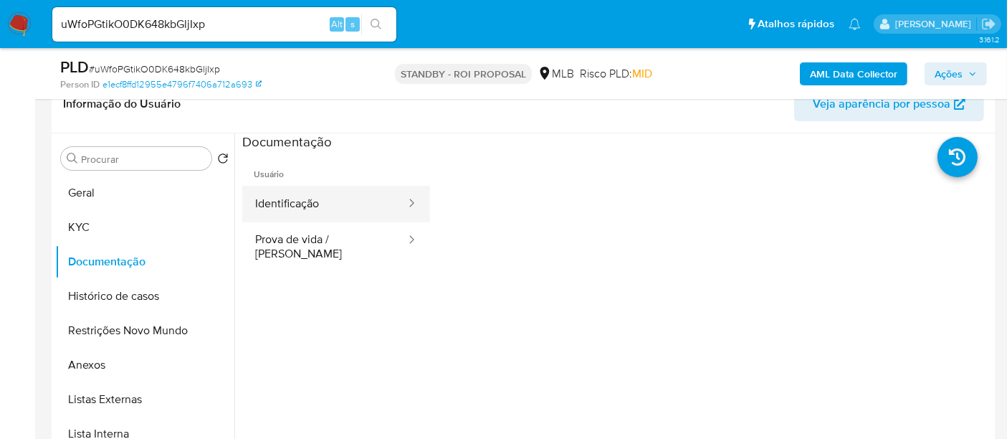
click at [323, 201] on button "Identificação" at bounding box center [324, 204] width 165 height 37
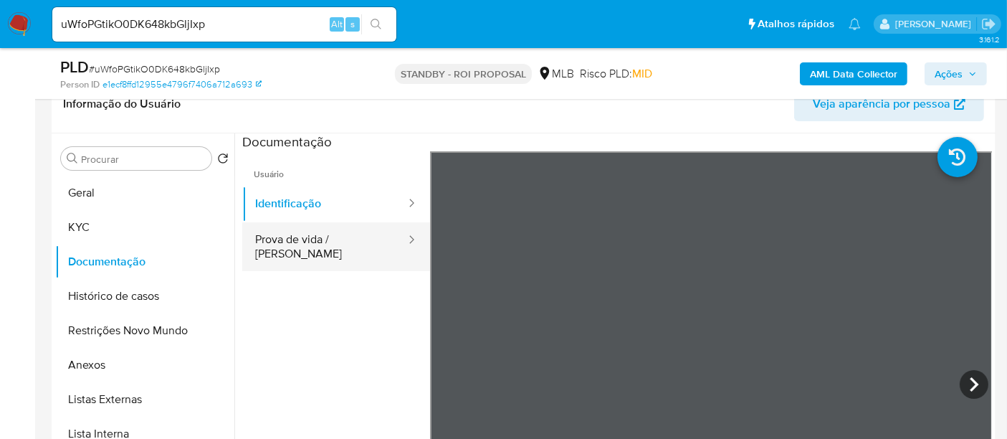
drag, startPoint x: 291, startPoint y: 244, endPoint x: 379, endPoint y: 255, distance: 88.2
click at [299, 244] on button "Prova de vida / Selfie" at bounding box center [324, 246] width 165 height 49
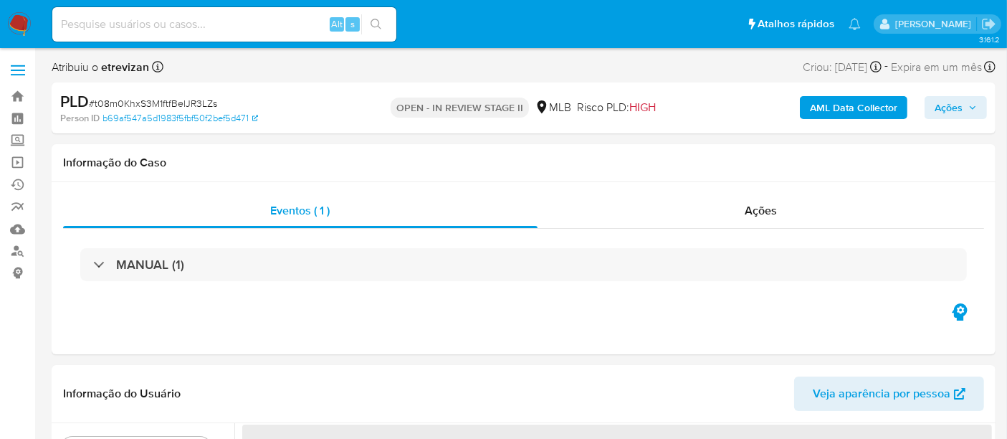
click at [974, 101] on span "Ações" at bounding box center [956, 107] width 42 height 20
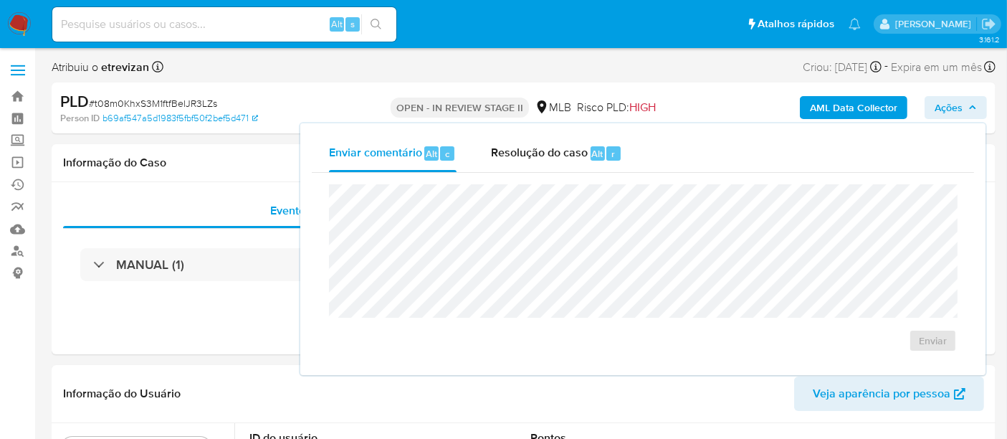
select select "10"
click at [523, 153] on span "Resolução do caso" at bounding box center [539, 153] width 97 height 16
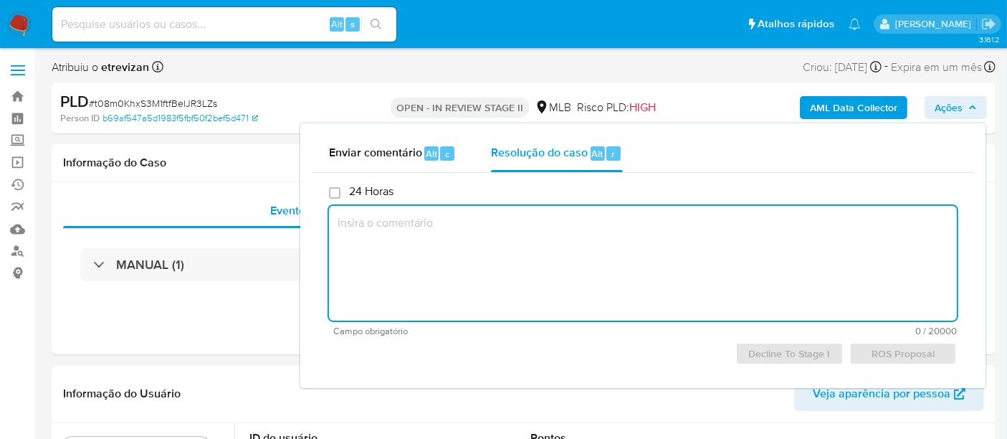
click at [356, 221] on textarea at bounding box center [643, 263] width 628 height 115
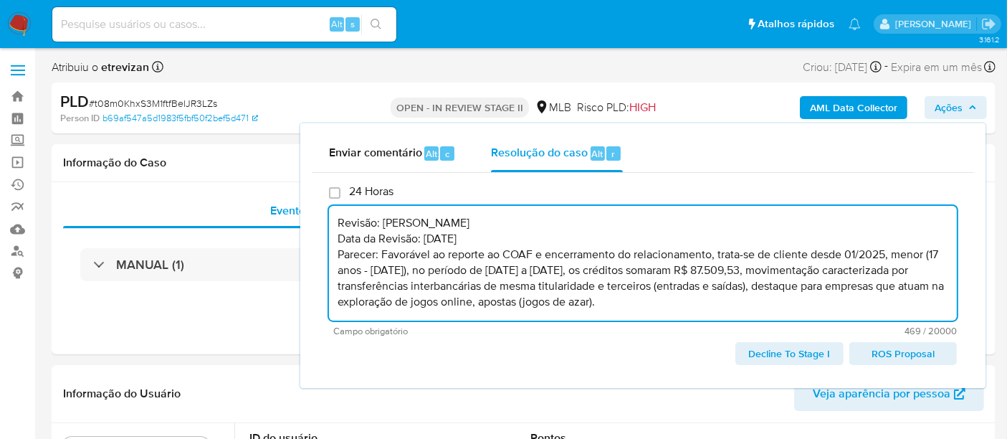
scroll to position [5, 0]
drag, startPoint x: 442, startPoint y: 216, endPoint x: 310, endPoint y: 222, distance: 132.7
click at [310, 222] on div "Enviar comentário Alt c Resolução do caso Alt r 24 Horas Revisão: Érico Treviza…" at bounding box center [642, 255] width 685 height 265
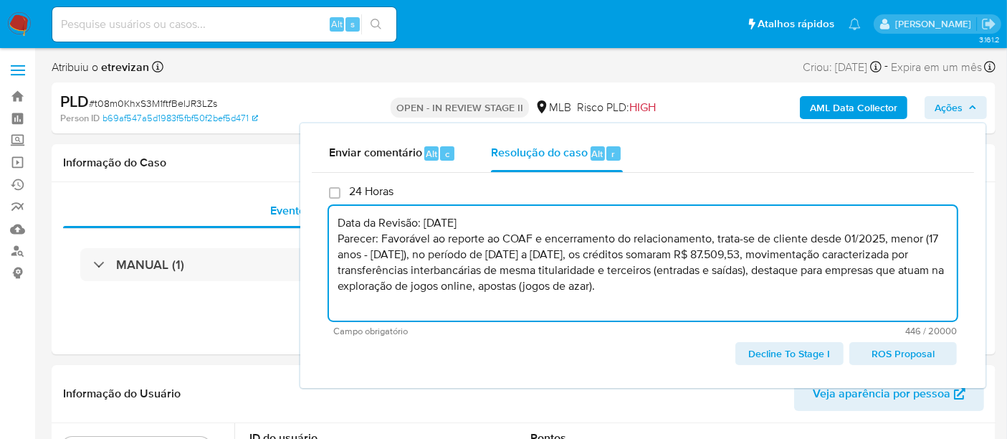
drag, startPoint x: 488, startPoint y: 232, endPoint x: 333, endPoint y: 231, distance: 155.6
click at [333, 231] on textarea "Data da Revisão: 03/10/2025 Parecer: Favorável ao reporte ao COAF e encerrament…" at bounding box center [643, 263] width 628 height 115
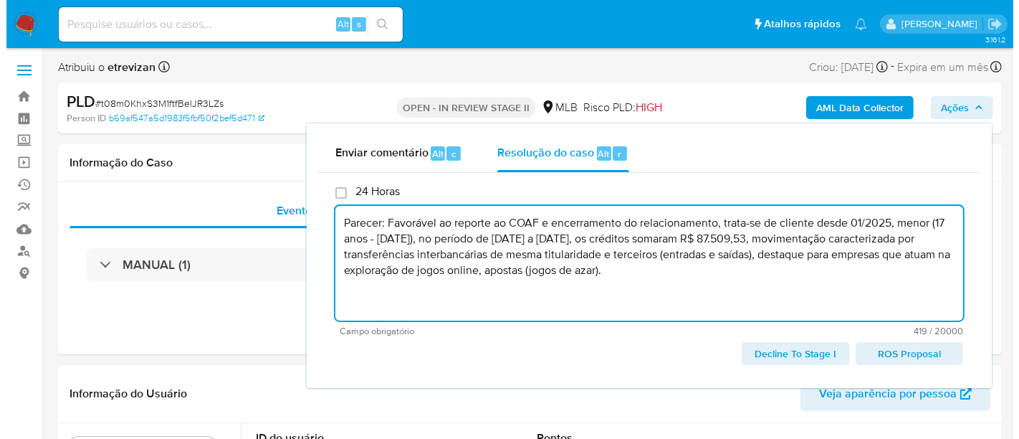
scroll to position [0, 0]
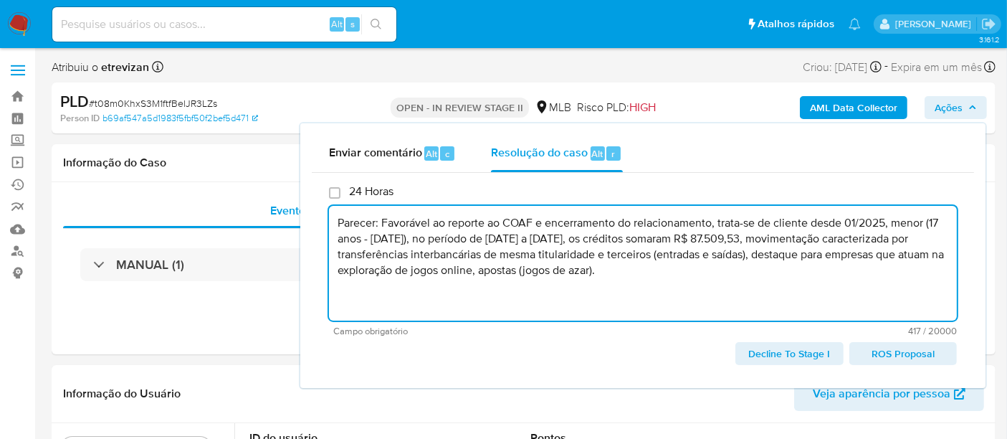
click at [893, 254] on textarea "Parecer: Favorável ao reporte ao COAF e encerramento do relacionamento, trata-s…" at bounding box center [643, 263] width 628 height 115
click at [425, 275] on textarea "Parecer: Favorável ao reporte ao COAF e encerramento do relacionamento, trata-s…" at bounding box center [643, 263] width 628 height 115
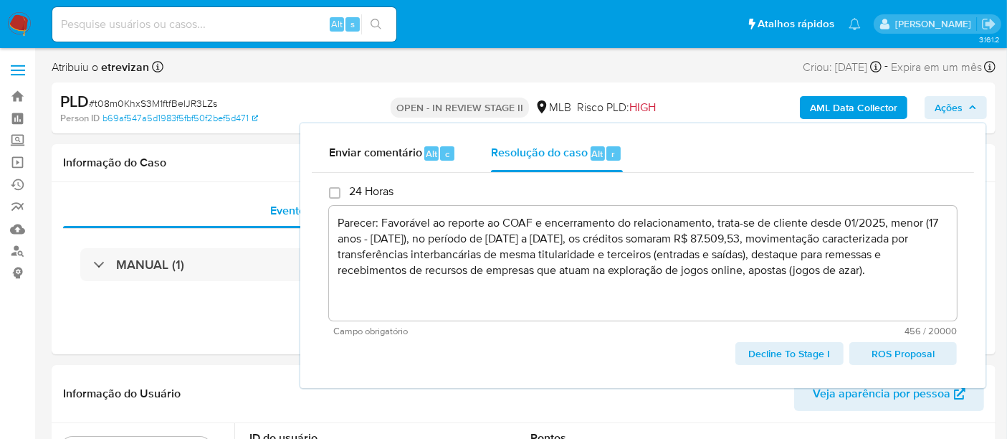
click at [920, 349] on span "ROS Proposal" at bounding box center [903, 353] width 87 height 20
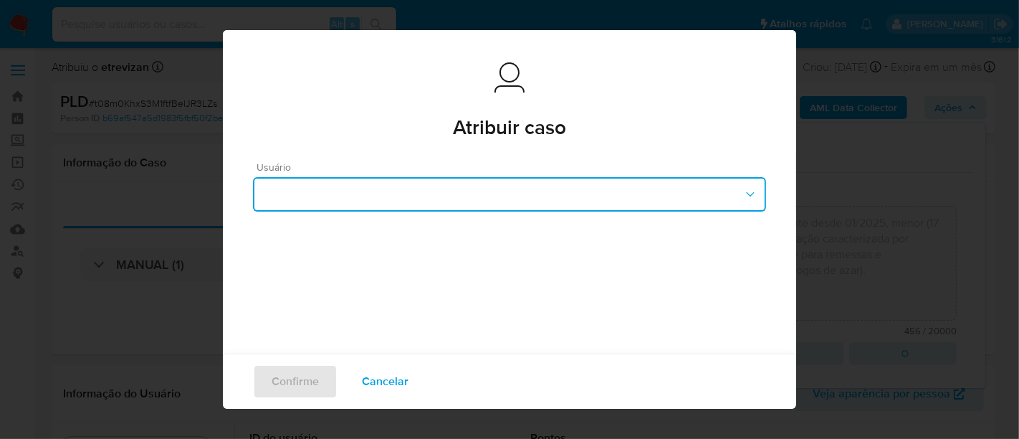
click at [743, 194] on icon "button" at bounding box center [750, 194] width 14 height 14
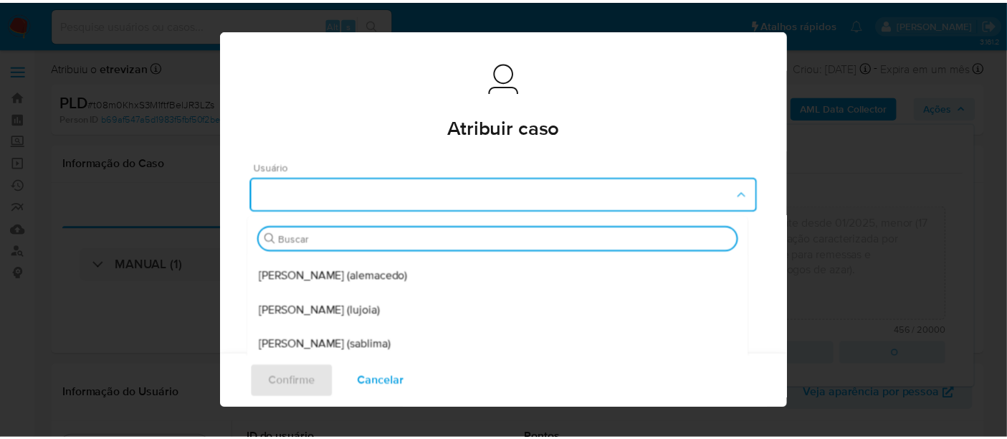
scroll to position [234, 0]
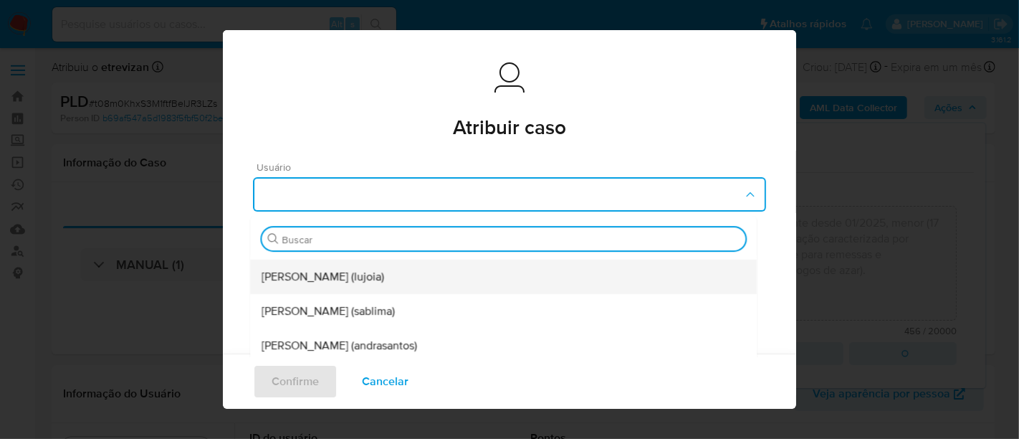
click at [367, 277] on span "Luciana Cristina Joia Tabai (lujoia)" at bounding box center [323, 277] width 123 height 14
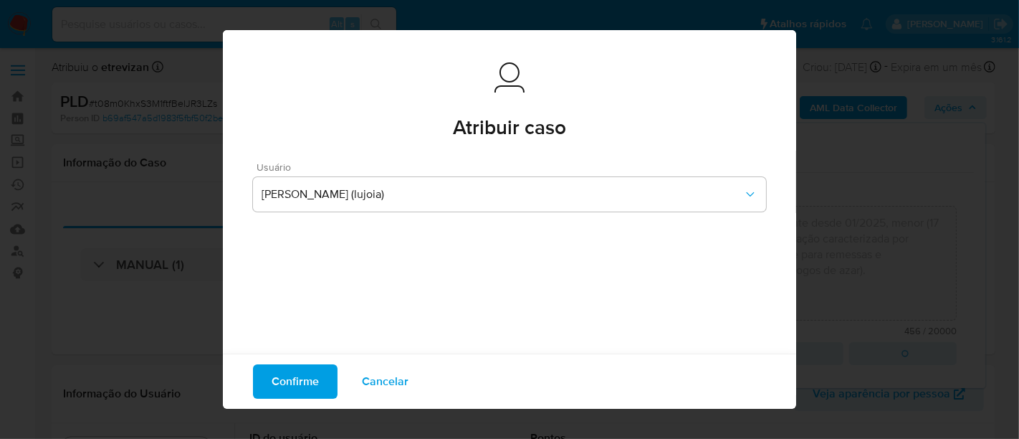
click at [291, 380] on span "Confirme" at bounding box center [295, 382] width 47 height 32
type textarea "Parecer: Favorável ao reporte ao COAF e encerramento do relacionamento, trata-s…"
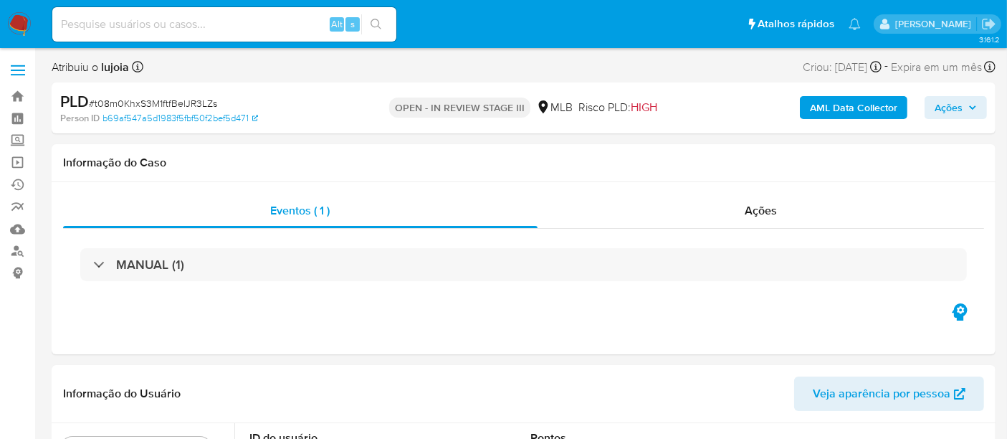
select select "10"
